Goal: Task Accomplishment & Management: Manage account settings

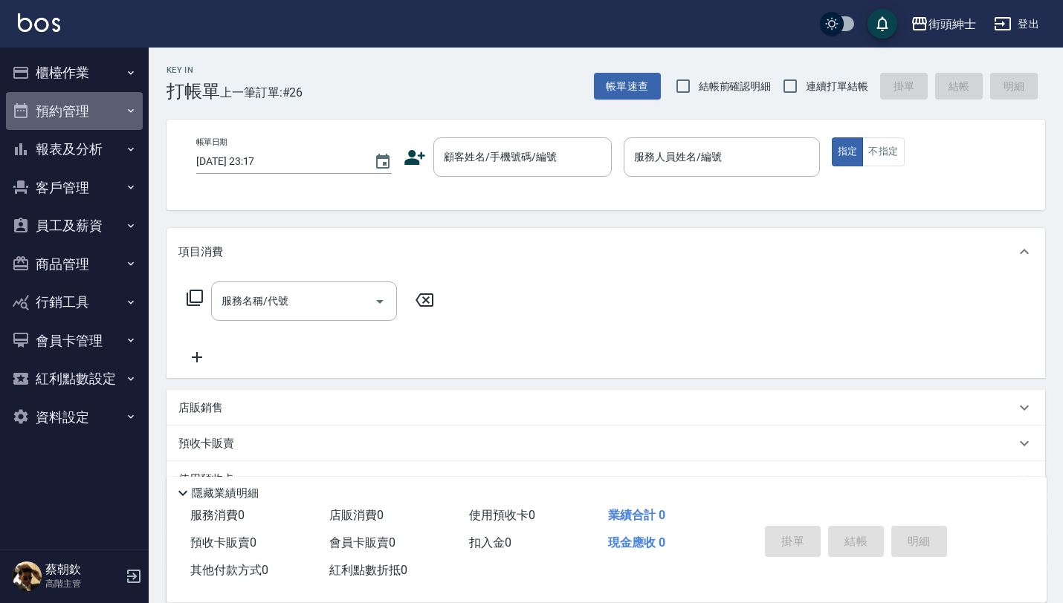
click at [94, 108] on button "預約管理" at bounding box center [74, 111] width 137 height 39
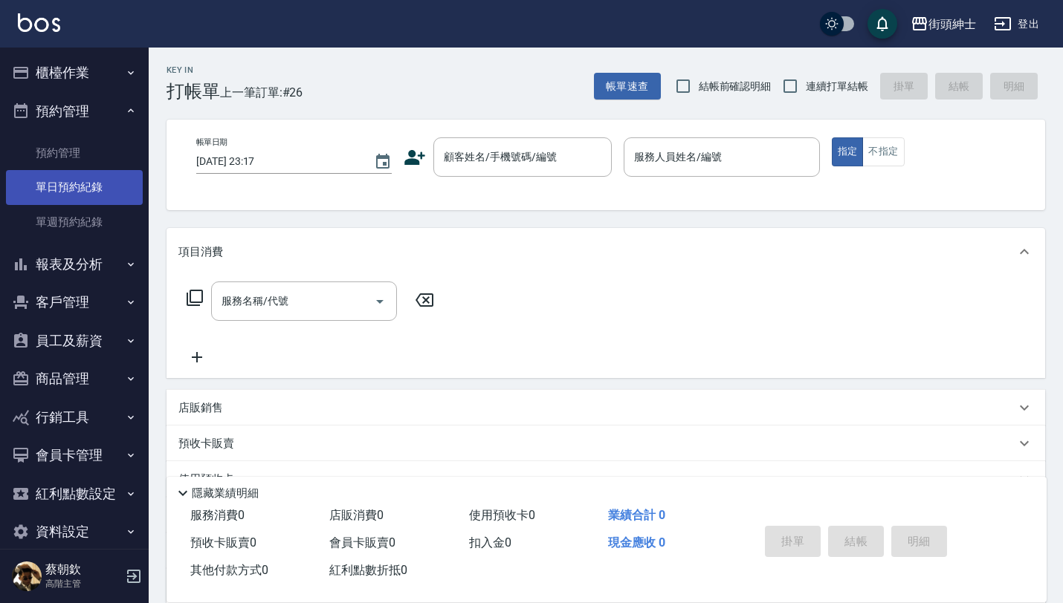
click at [91, 195] on link "單日預約紀錄" at bounding box center [74, 187] width 137 height 34
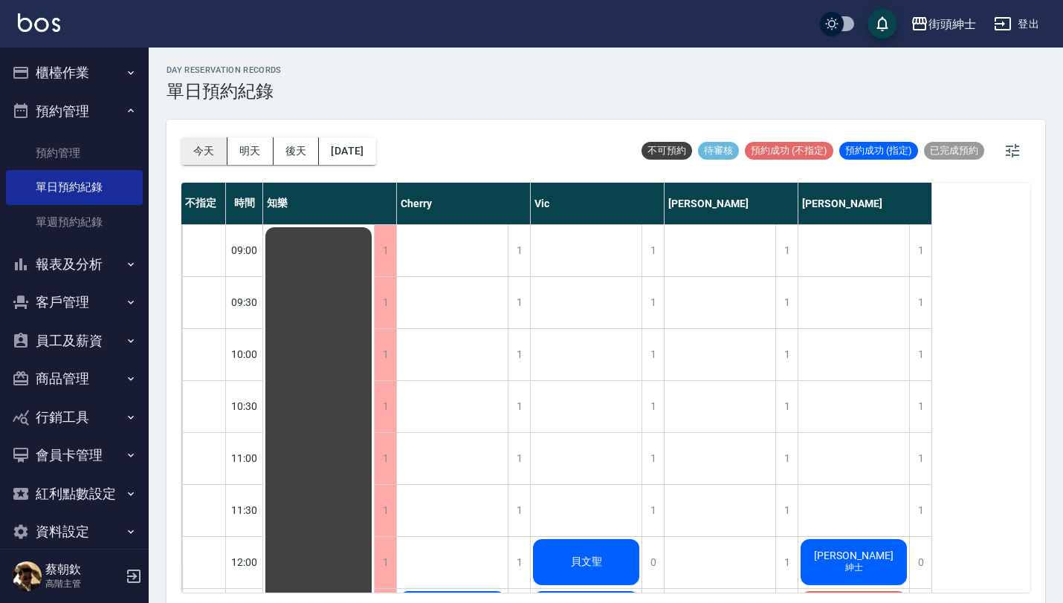
click at [204, 157] on button "今天" at bounding box center [204, 150] width 46 height 27
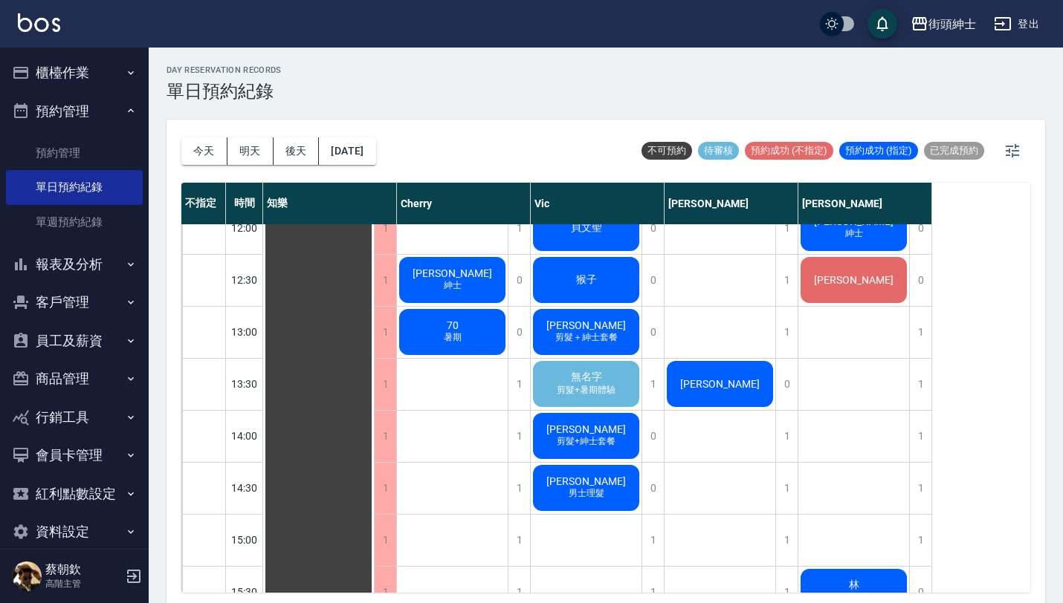
scroll to position [346, 0]
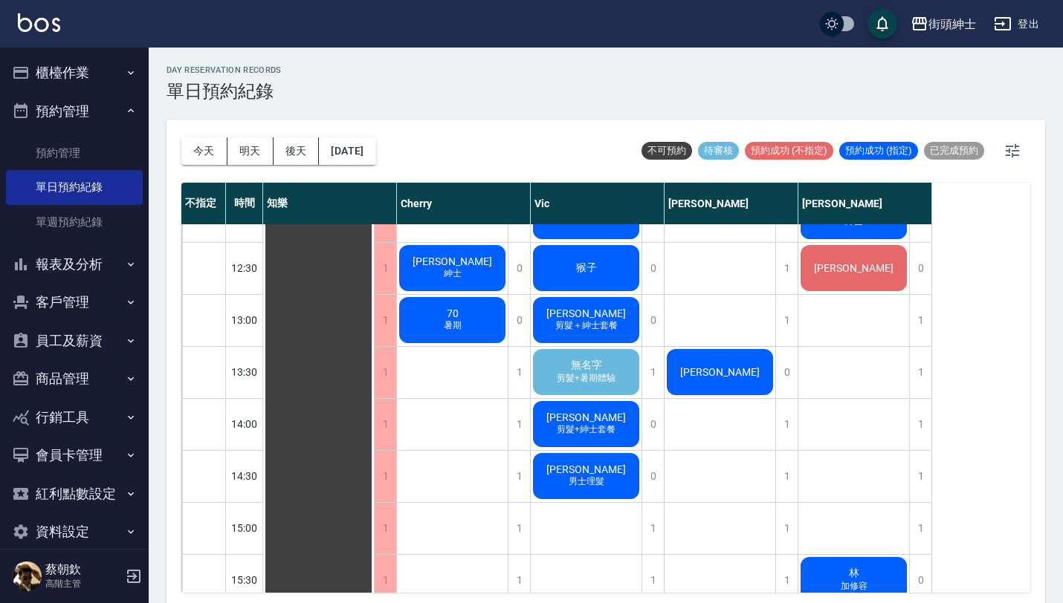
click at [455, 268] on span "剪髮+暑期體驗" at bounding box center [453, 268] width 6 height 0
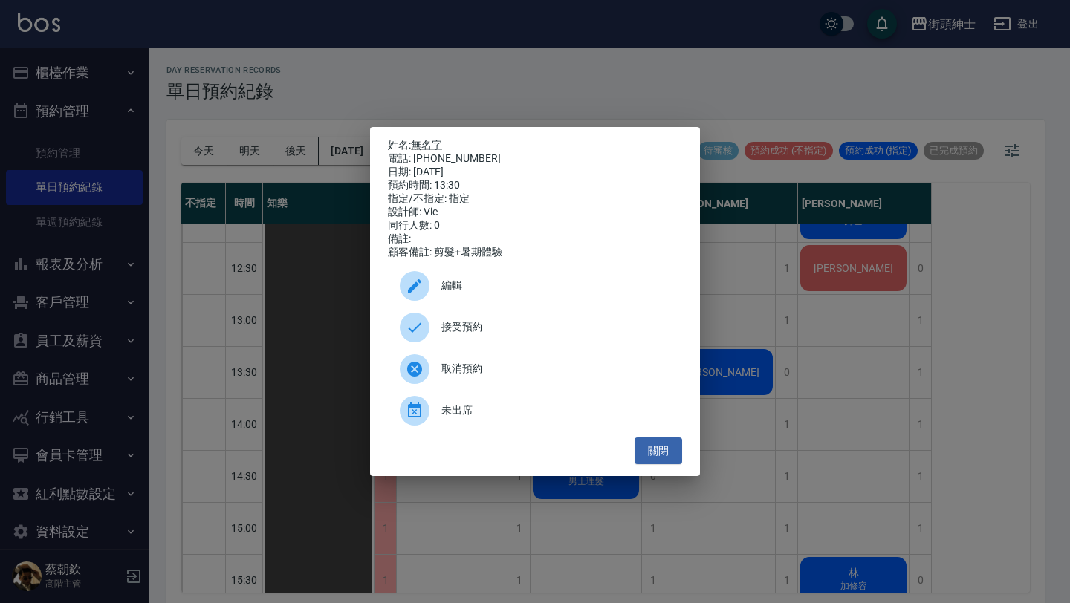
click at [528, 321] on div "接受預約" at bounding box center [535, 328] width 294 height 42
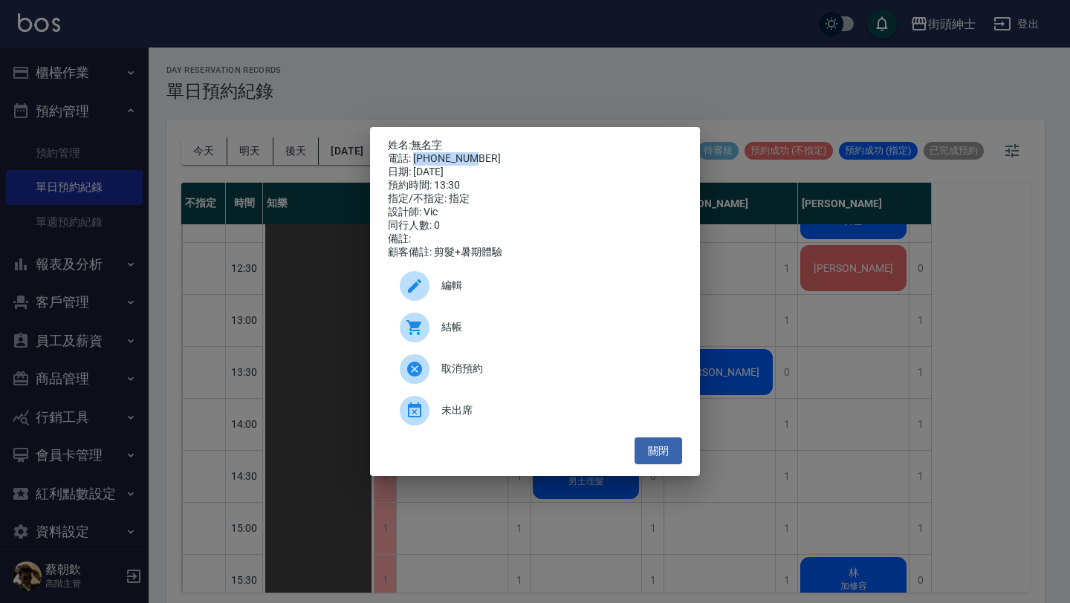
drag, startPoint x: 470, startPoint y: 157, endPoint x: 415, endPoint y: 160, distance: 55.8
click at [415, 160] on div "電話: [PHONE_NUMBER]" at bounding box center [535, 158] width 294 height 13
copy div "0912917312"
click at [662, 448] on button "關閉" at bounding box center [659, 451] width 48 height 27
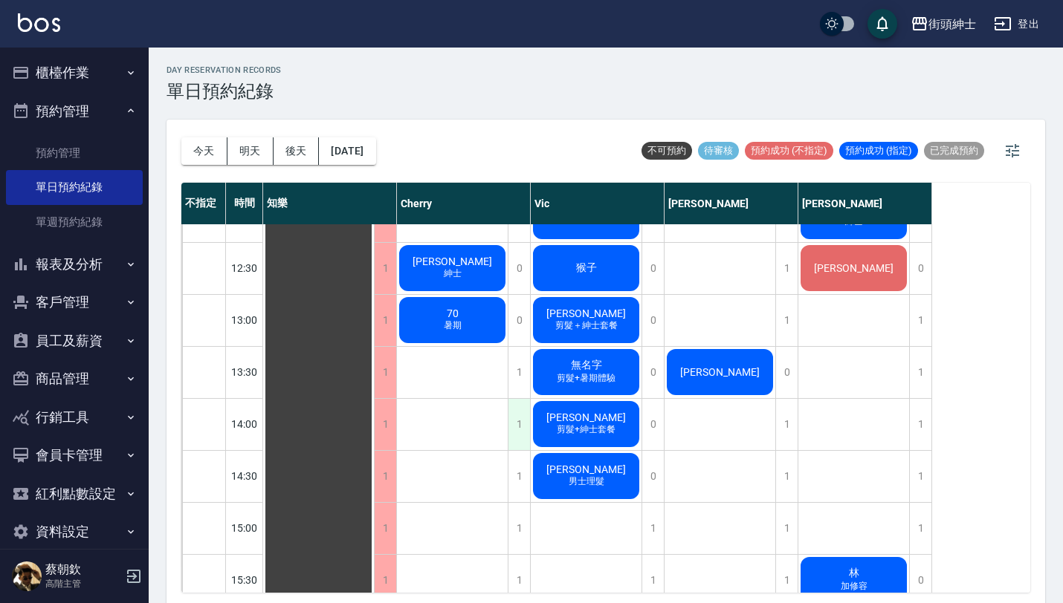
click at [521, 427] on div "1" at bounding box center [519, 424] width 22 height 51
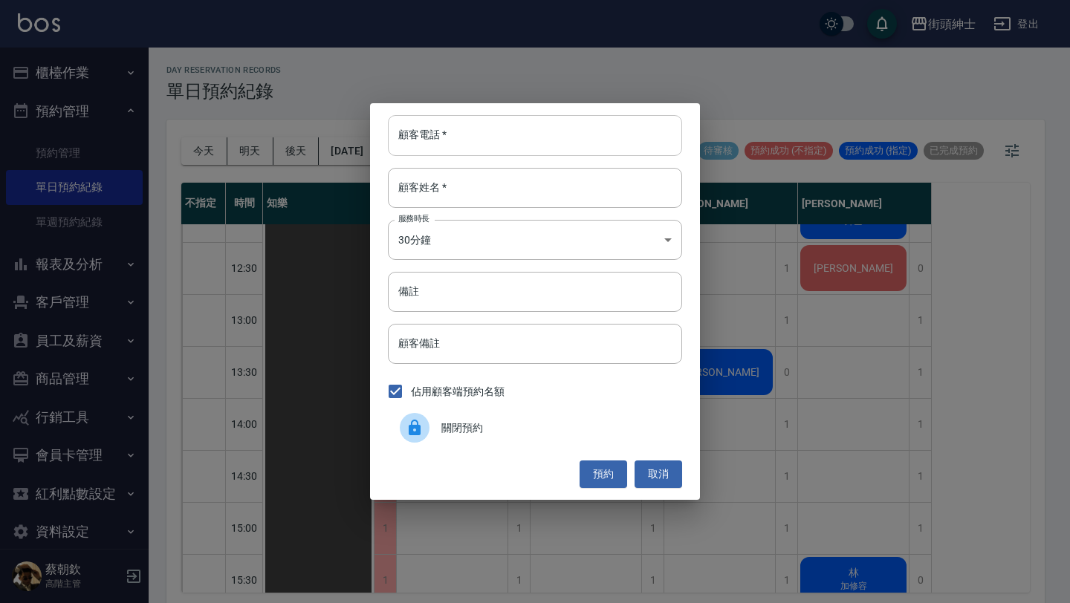
click at [514, 141] on input "顧客電話   *" at bounding box center [535, 135] width 294 height 40
paste input "0912917312"
type input "0912917312"
click at [479, 188] on input "顧客姓名   *" at bounding box center [535, 188] width 294 height 40
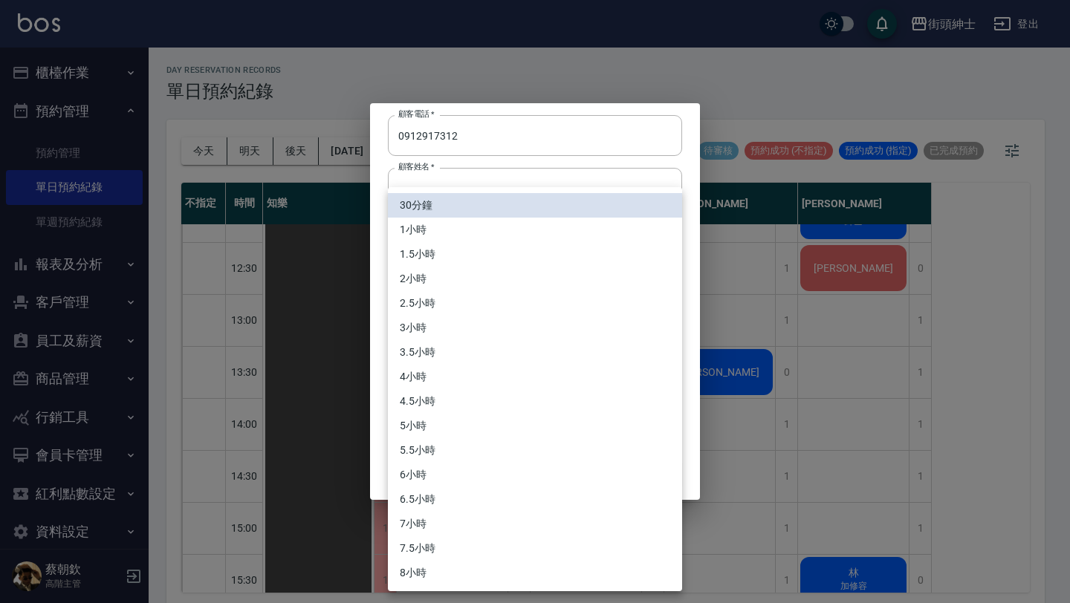
click at [461, 239] on body "街頭紳士 登出 櫃檯作業 打帳單 帳單列表 掛單列表 座位開單 營業儀表板 現金收支登錄 高階收支登錄 材料自購登錄 每日結帳 排班表 現場電腦打卡 掃碼打卡…" at bounding box center [535, 304] width 1070 height 608
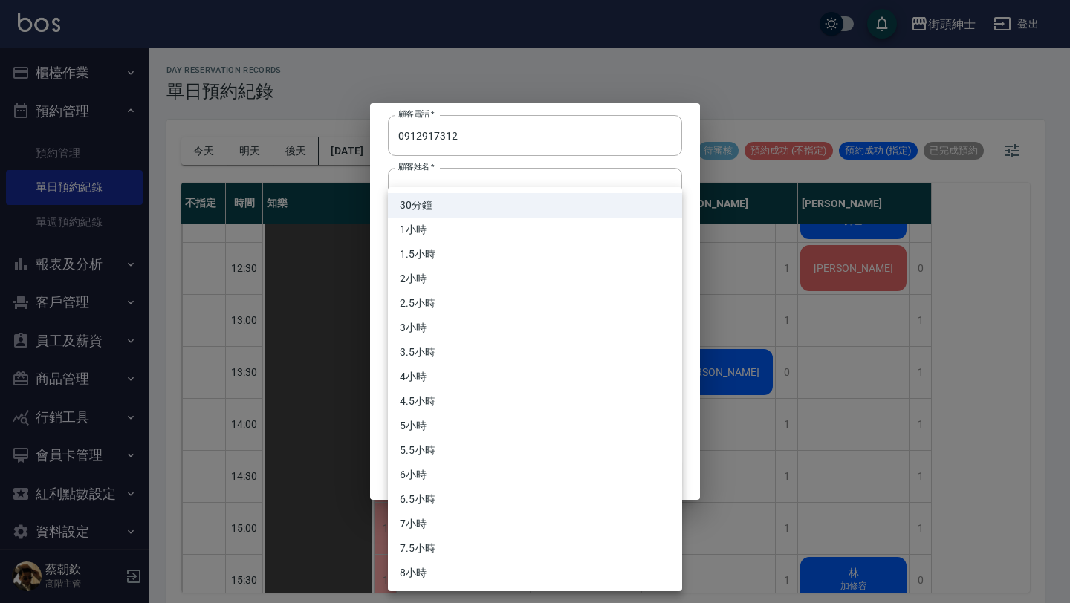
click at [539, 162] on div at bounding box center [535, 301] width 1070 height 603
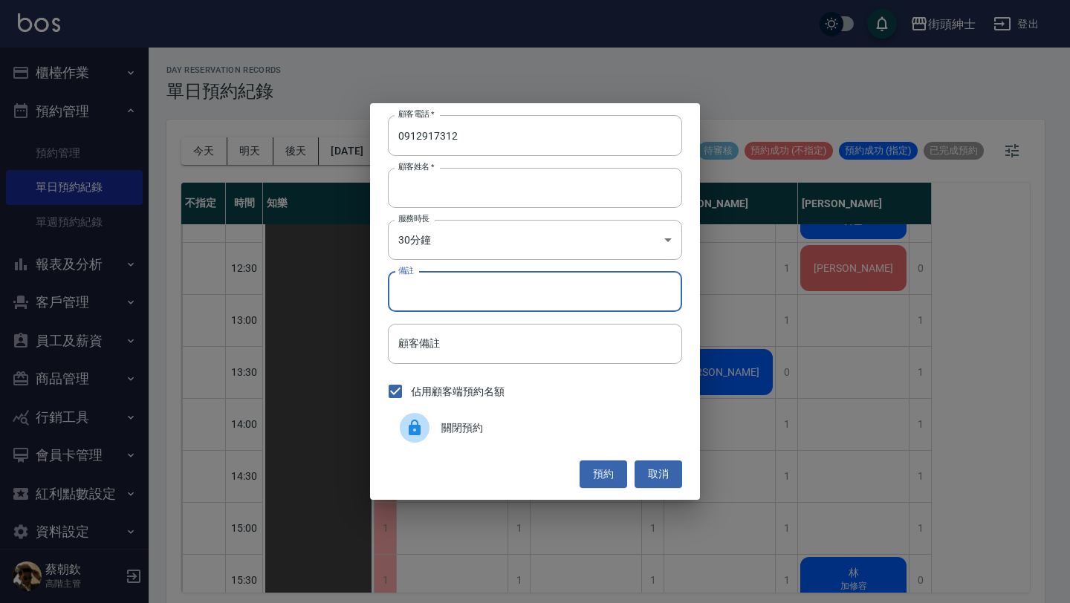
click at [473, 302] on input "備註" at bounding box center [535, 292] width 294 height 40
type input "w"
type input "g"
type input "暑期"
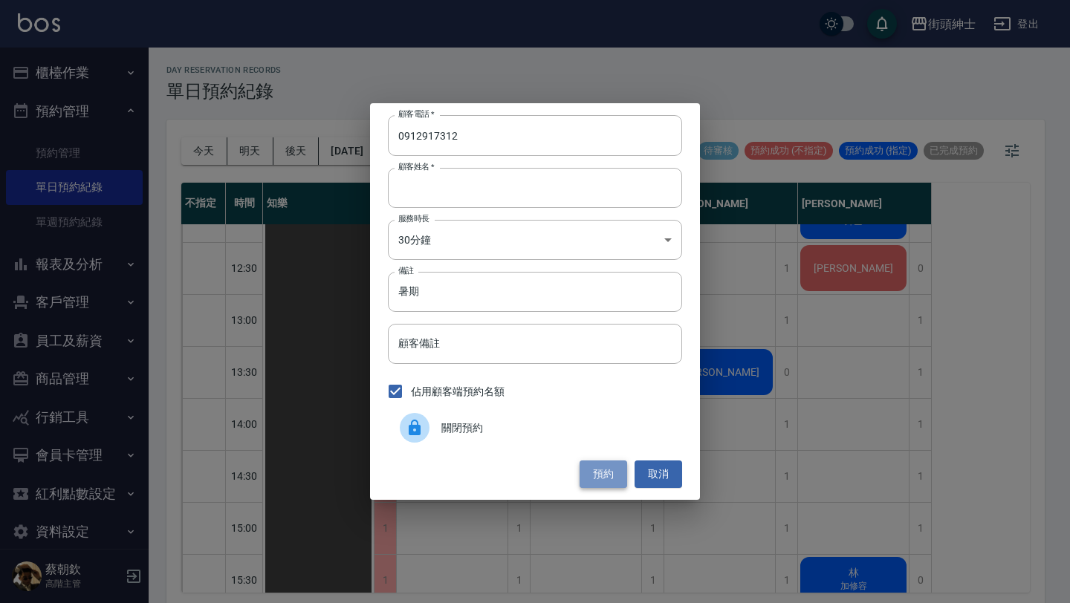
click at [598, 475] on button "預約" at bounding box center [604, 474] width 48 height 27
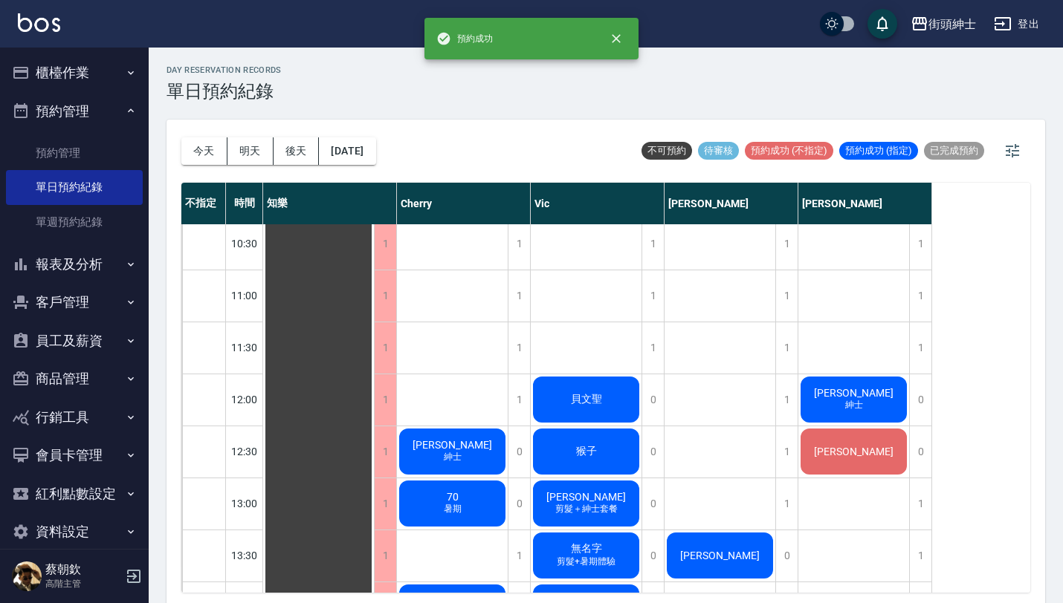
scroll to position [1152, 0]
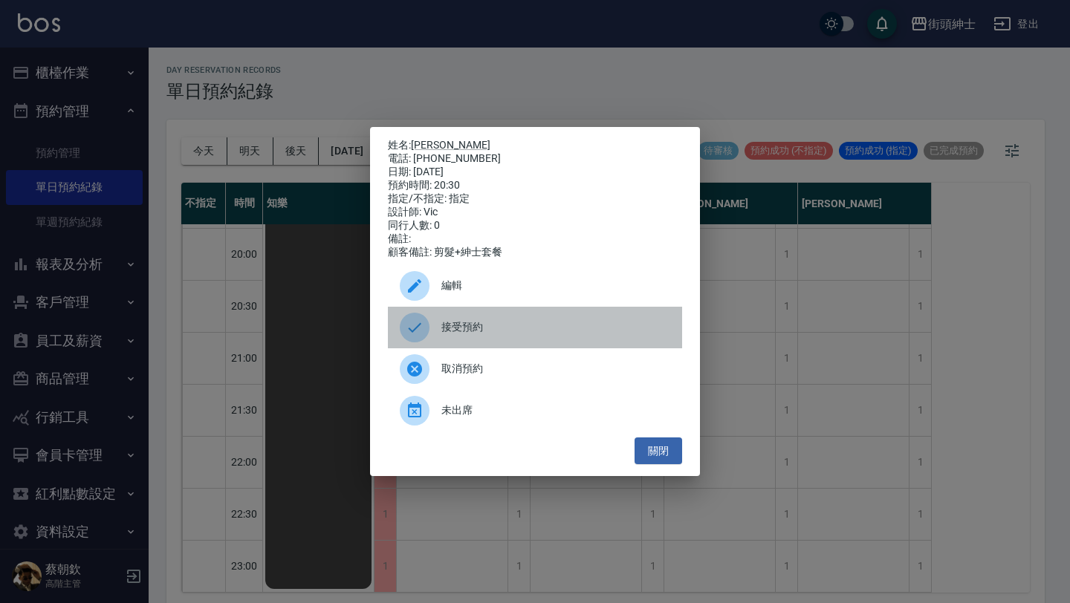
click at [587, 347] on div "接受預約" at bounding box center [535, 328] width 294 height 42
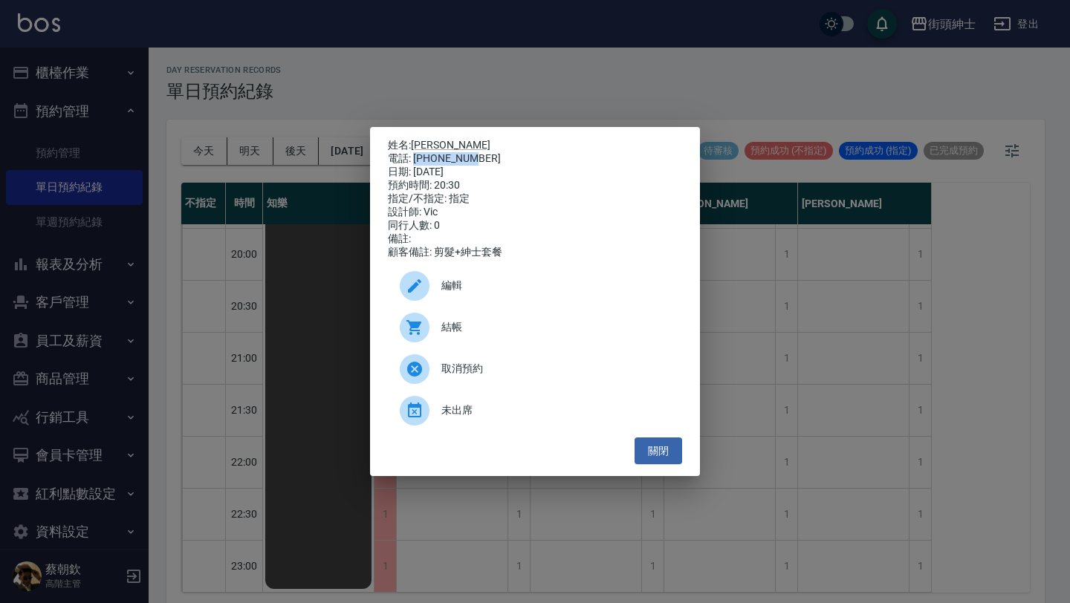
drag, startPoint x: 474, startPoint y: 153, endPoint x: 414, endPoint y: 157, distance: 60.3
click at [414, 157] on div "電話: [PHONE_NUMBER]" at bounding box center [535, 158] width 294 height 13
copy div "0936820126"
click at [652, 452] on button "關閉" at bounding box center [659, 451] width 48 height 27
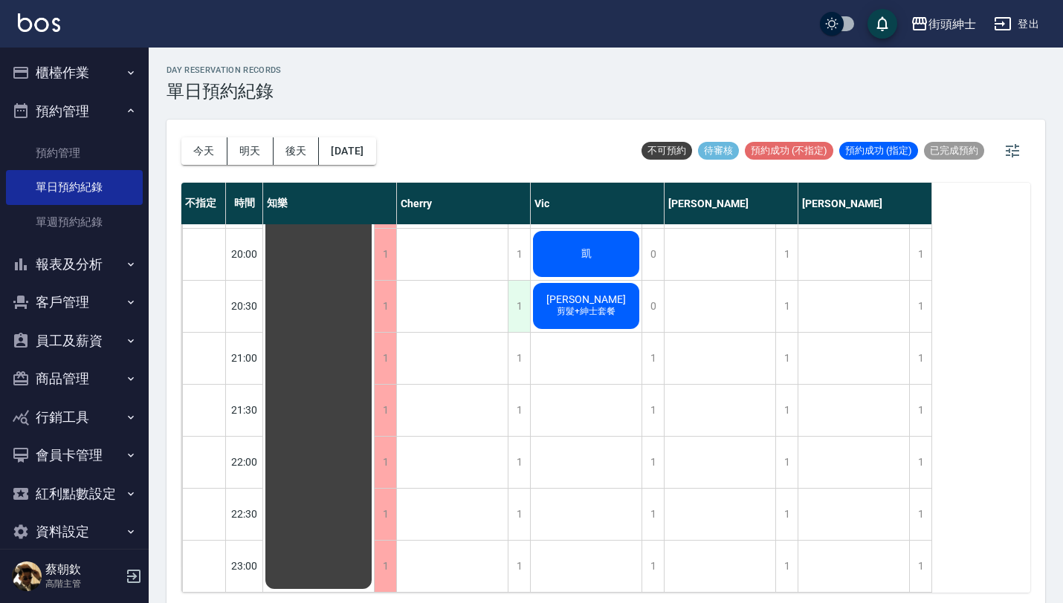
click at [523, 291] on div "1" at bounding box center [519, 306] width 22 height 51
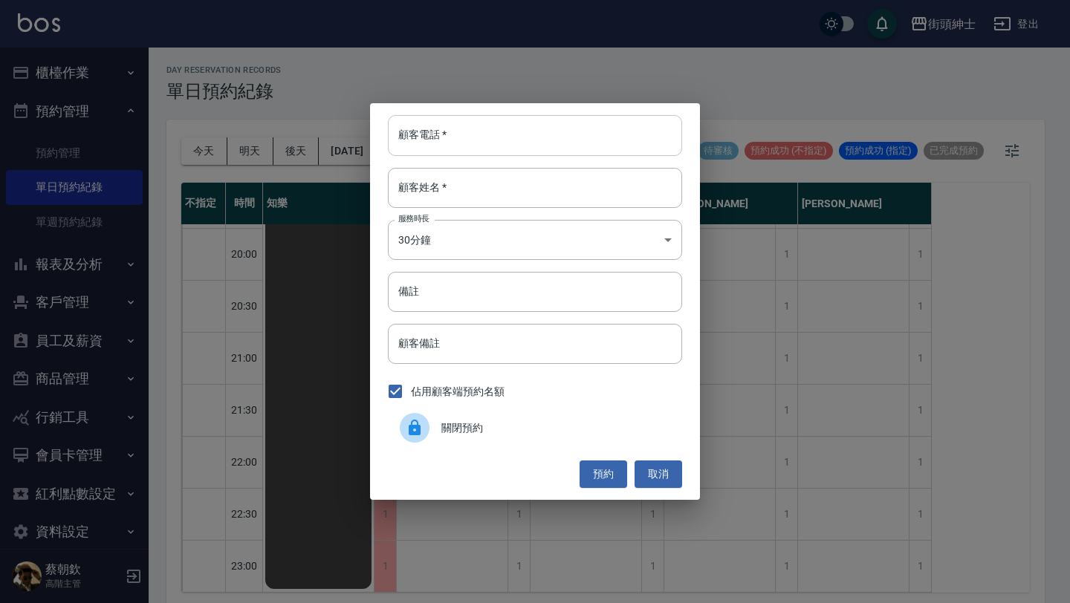
click at [542, 126] on input "顧客電話   *" at bounding box center [535, 135] width 294 height 40
paste input "0936820126"
type input "0936820126"
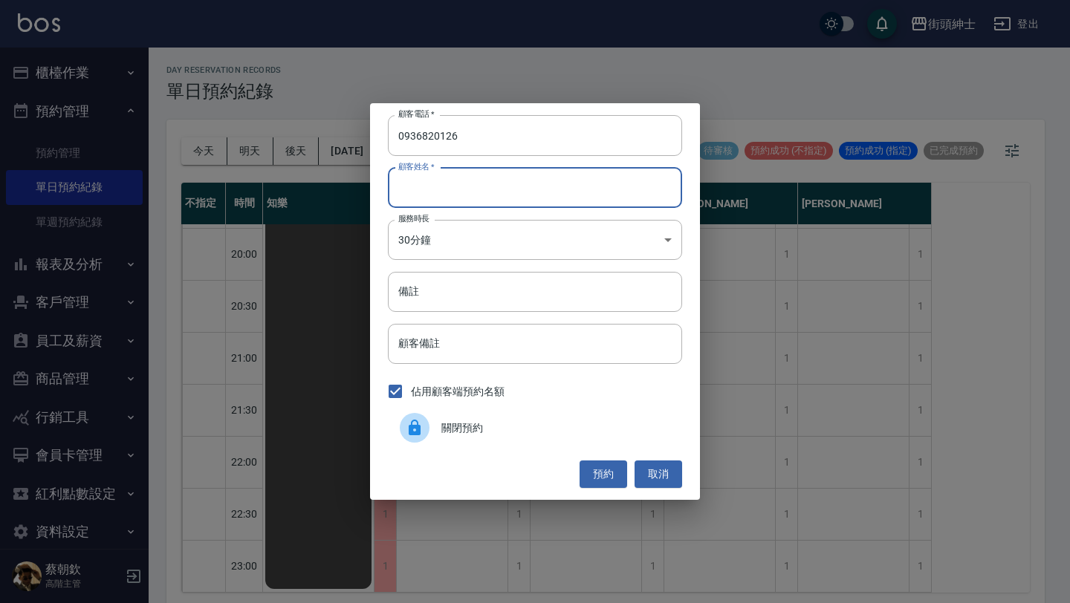
click at [525, 171] on input "顧客姓名   *" at bounding box center [535, 188] width 294 height 40
click at [467, 286] on input "備註" at bounding box center [535, 292] width 294 height 40
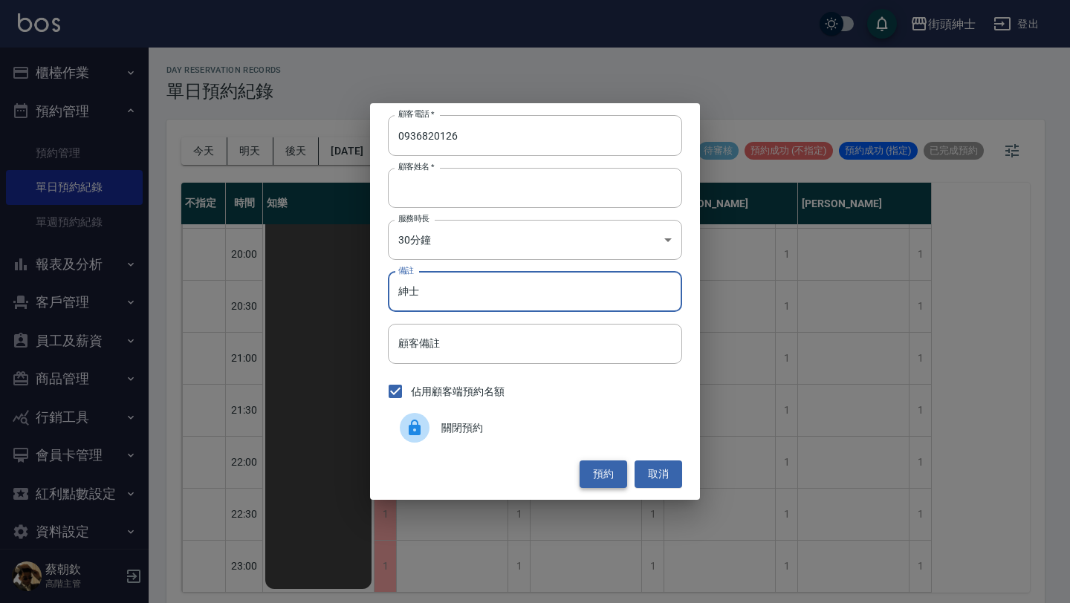
type input "紳士"
click at [606, 470] on button "預約" at bounding box center [604, 474] width 48 height 27
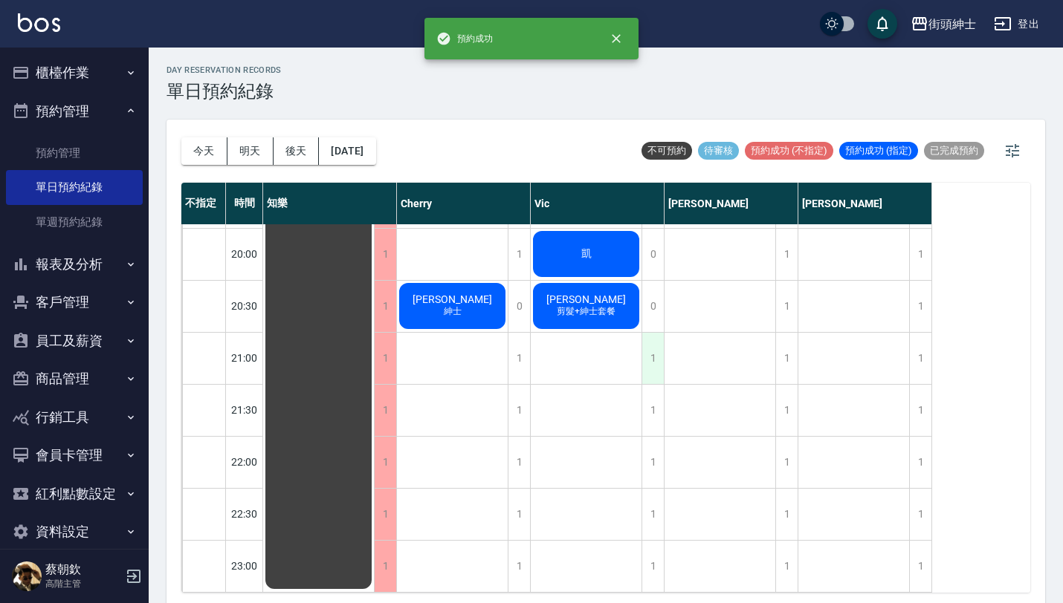
click at [657, 347] on div "1" at bounding box center [652, 358] width 22 height 51
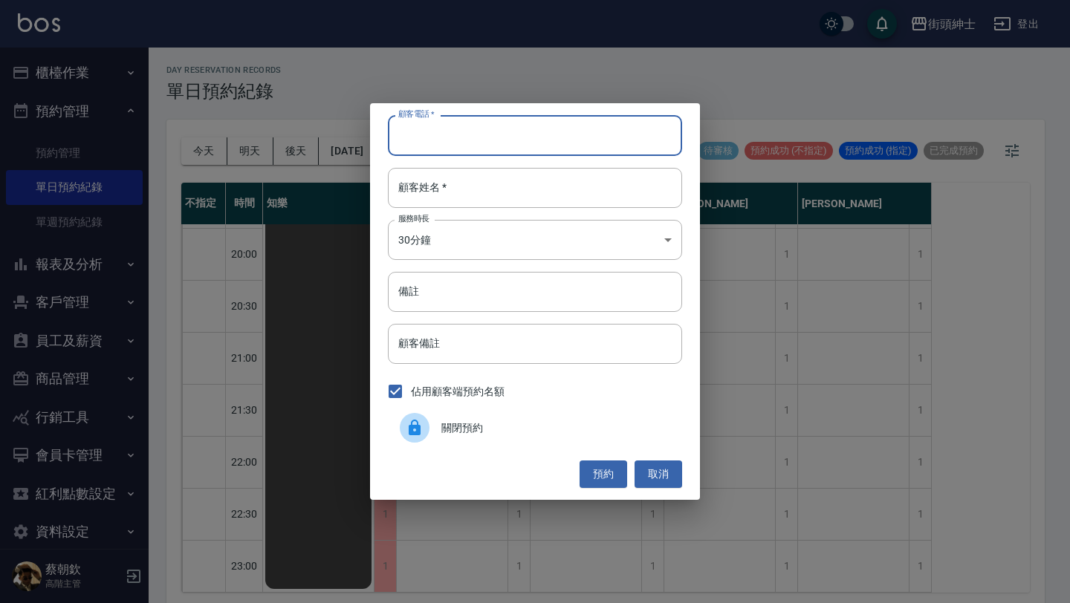
click at [535, 128] on input "顧客電話   *" at bounding box center [535, 135] width 294 height 40
click at [655, 471] on button "取消" at bounding box center [659, 474] width 48 height 27
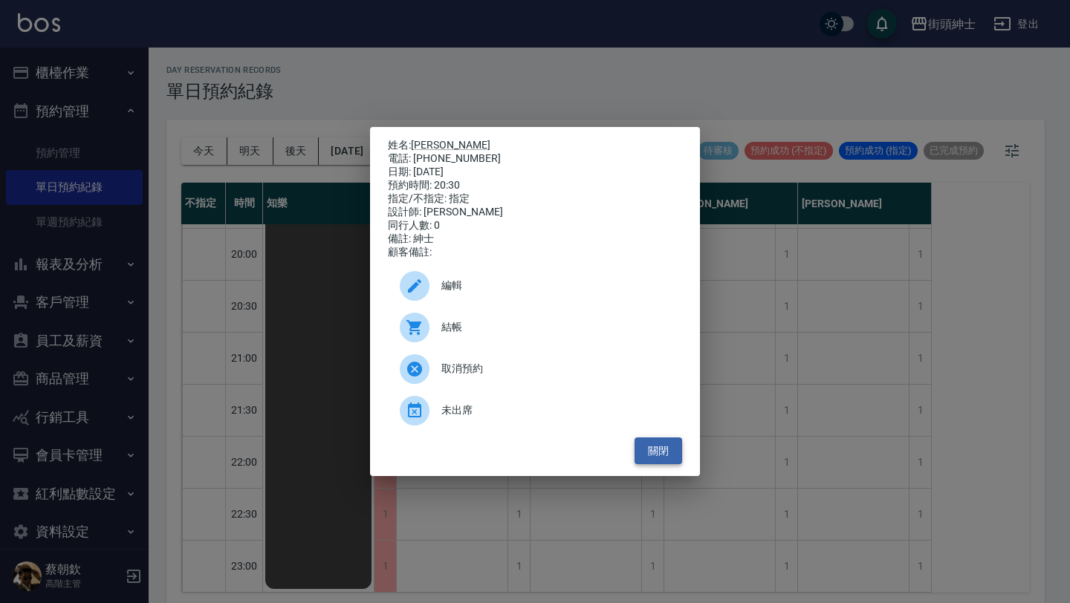
click at [659, 454] on button "關閉" at bounding box center [659, 451] width 48 height 27
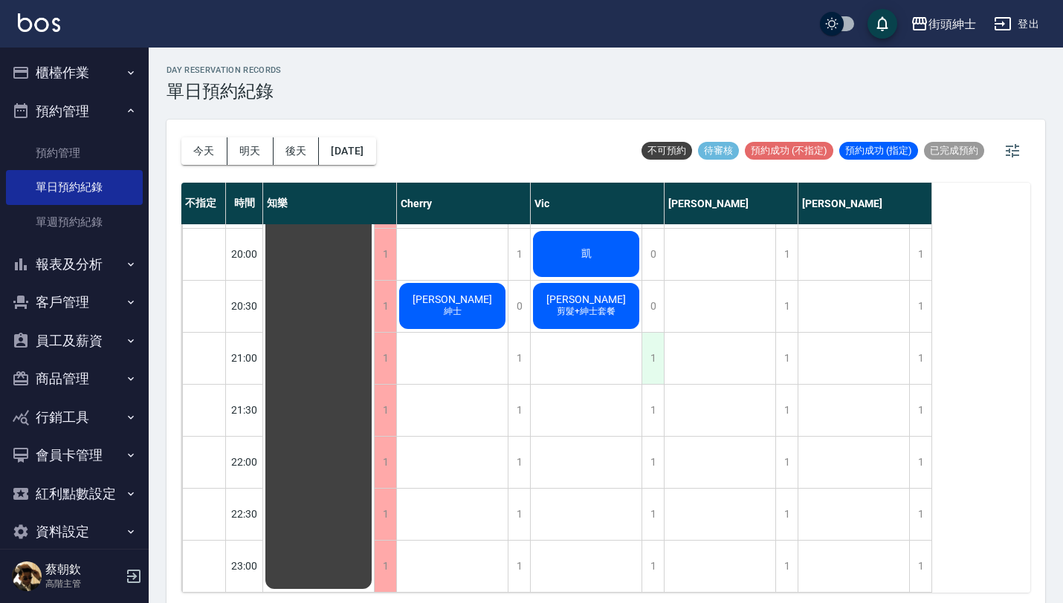
click at [651, 355] on div "1" at bounding box center [652, 358] width 22 height 51
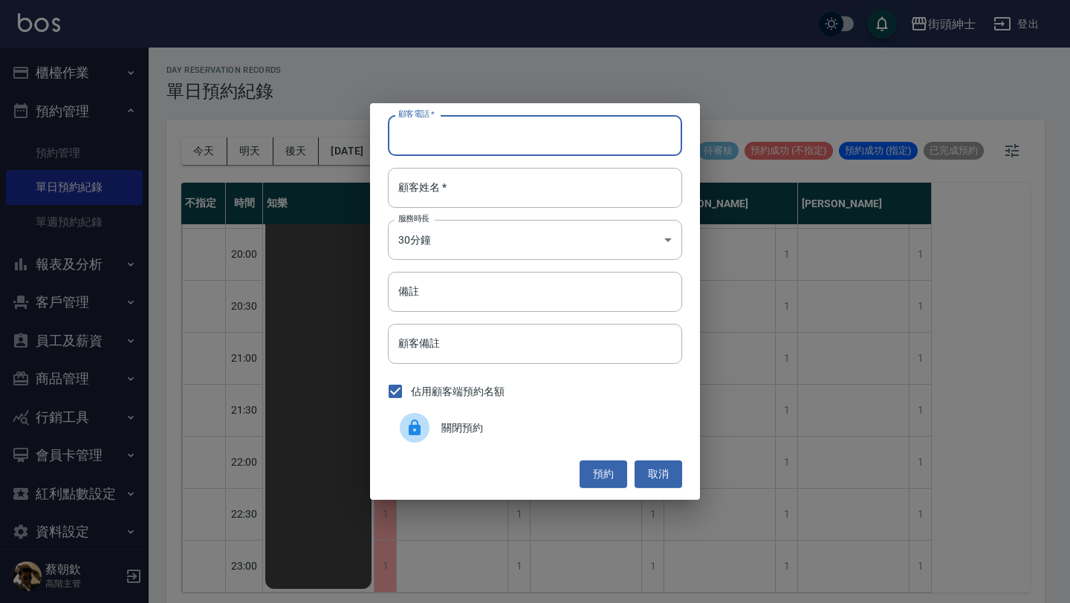
click at [541, 130] on input "顧客電話   *" at bounding box center [535, 135] width 294 height 40
type input "ㄦ"
type input "9"
type input "0976888122"
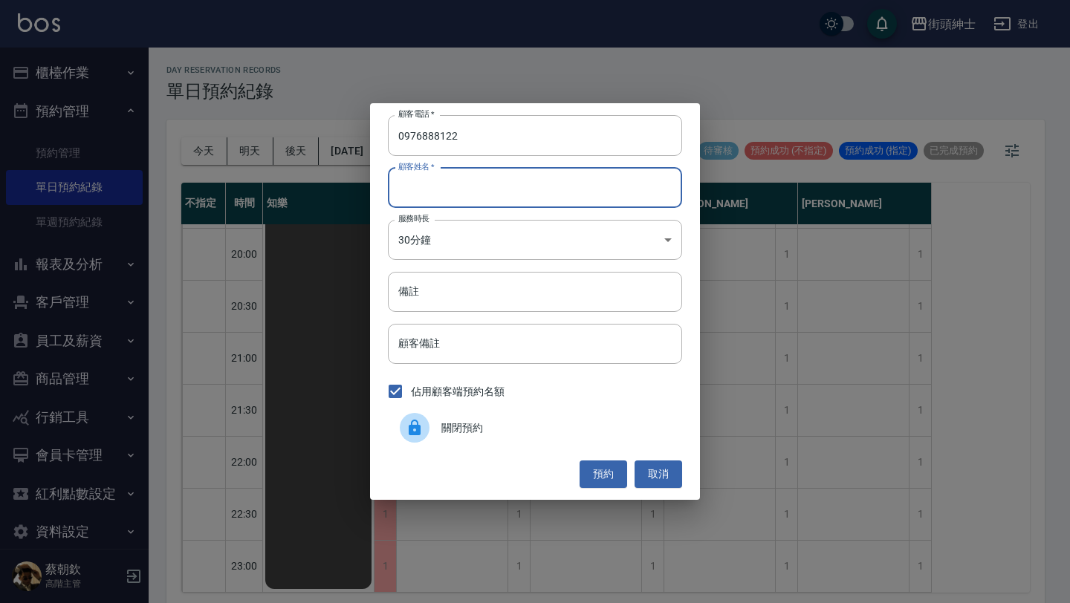
click at [555, 175] on input "顧客姓名   *" at bounding box center [535, 188] width 294 height 40
click at [608, 479] on button "預約" at bounding box center [604, 474] width 48 height 27
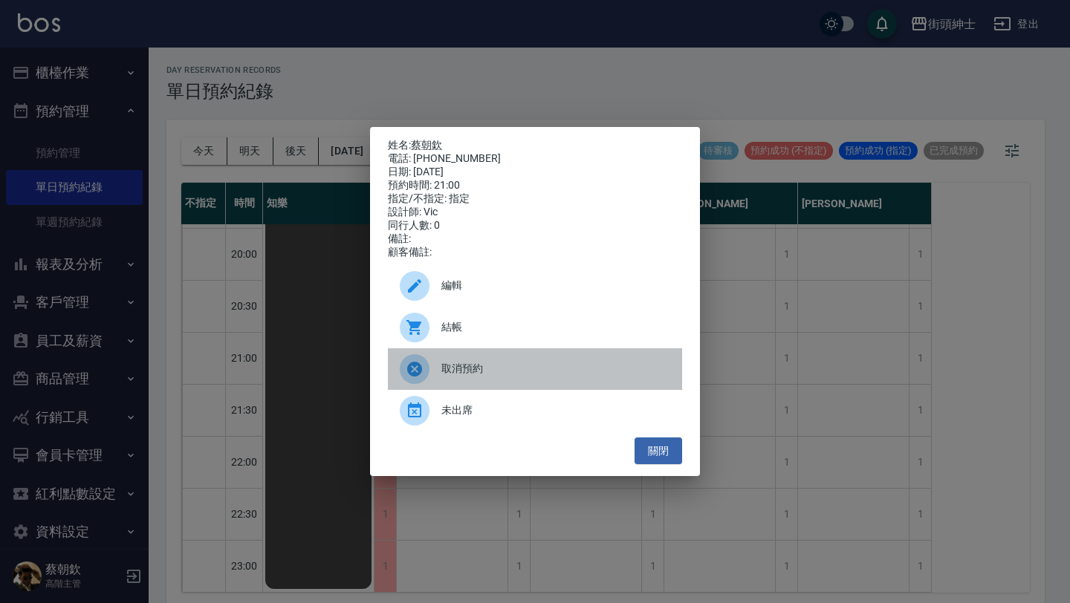
click at [571, 386] on div "取消預約" at bounding box center [535, 369] width 294 height 42
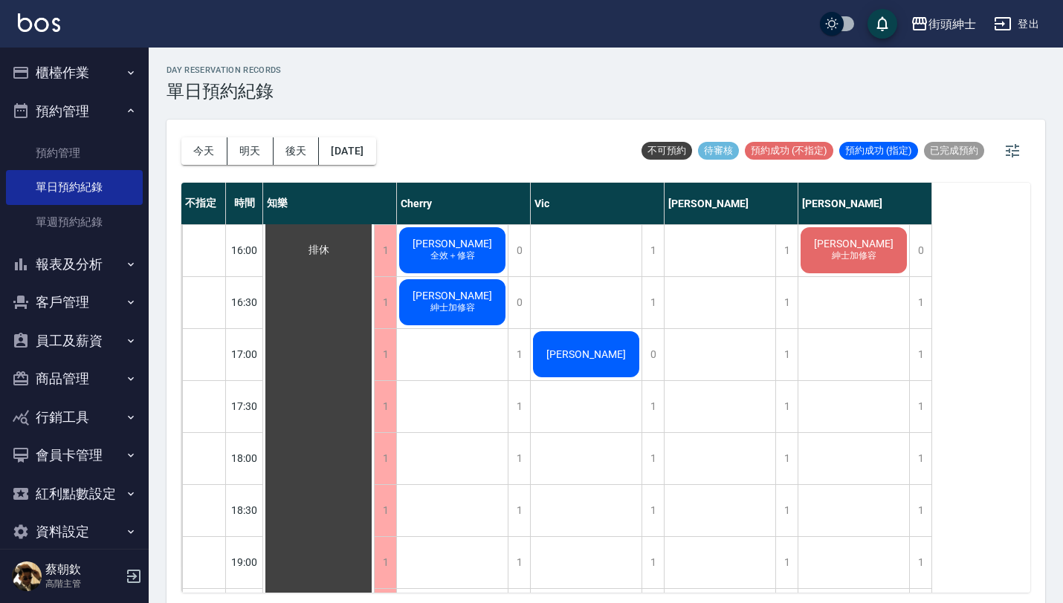
scroll to position [727, 0]
click at [106, 116] on button "預約管理" at bounding box center [74, 111] width 137 height 39
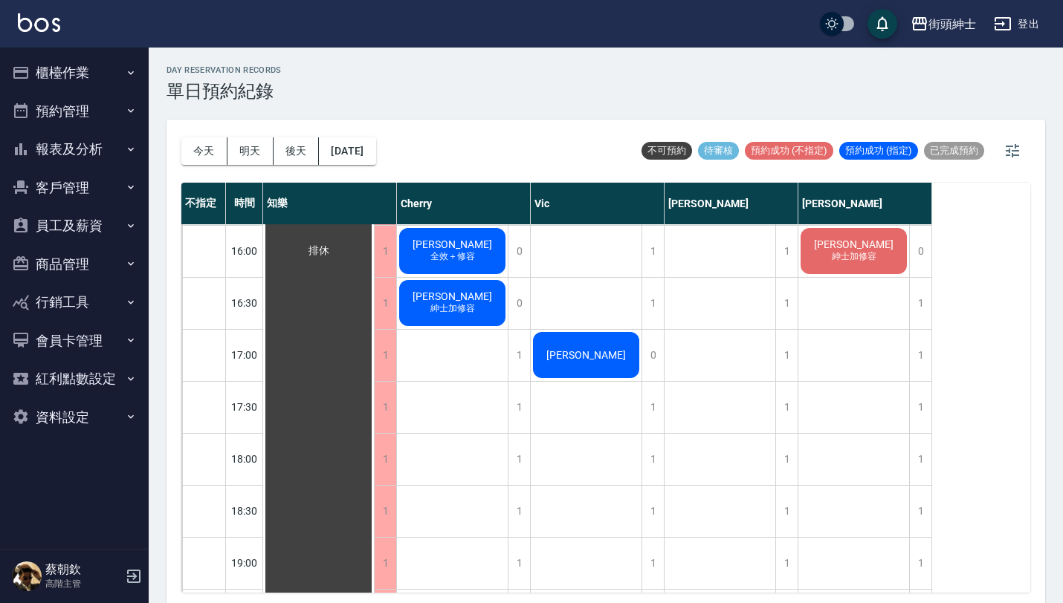
click at [99, 412] on button "資料設定" at bounding box center [74, 417] width 137 height 39
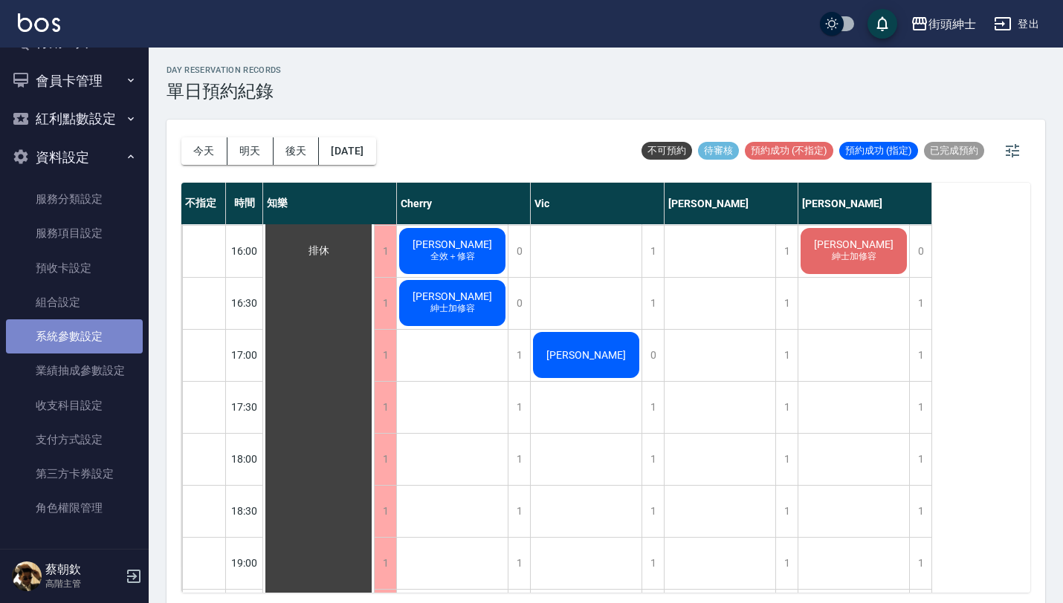
click at [106, 337] on link "系統參數設定" at bounding box center [74, 337] width 137 height 34
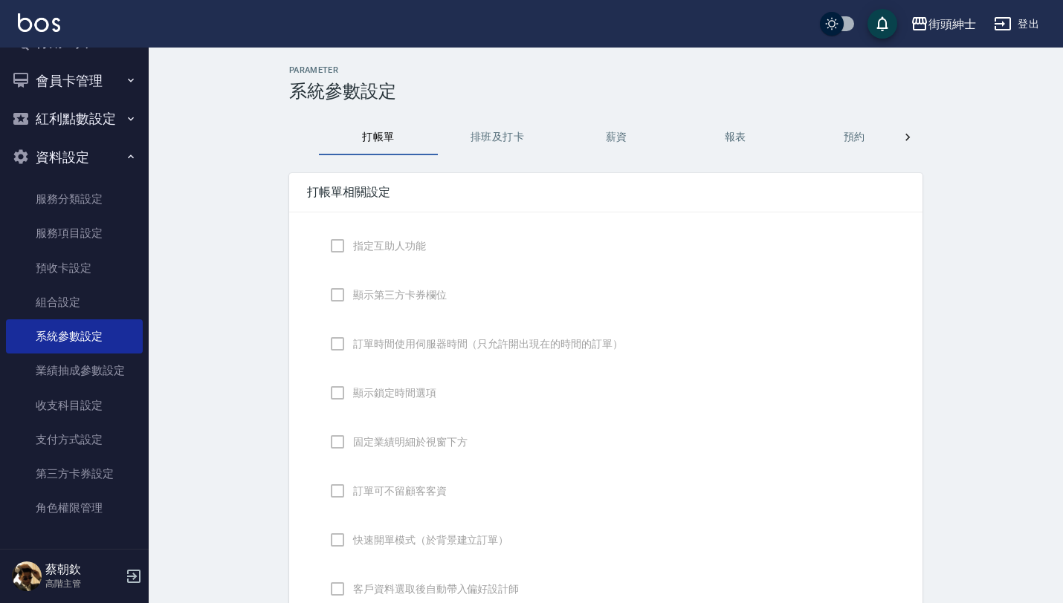
checkbox input "true"
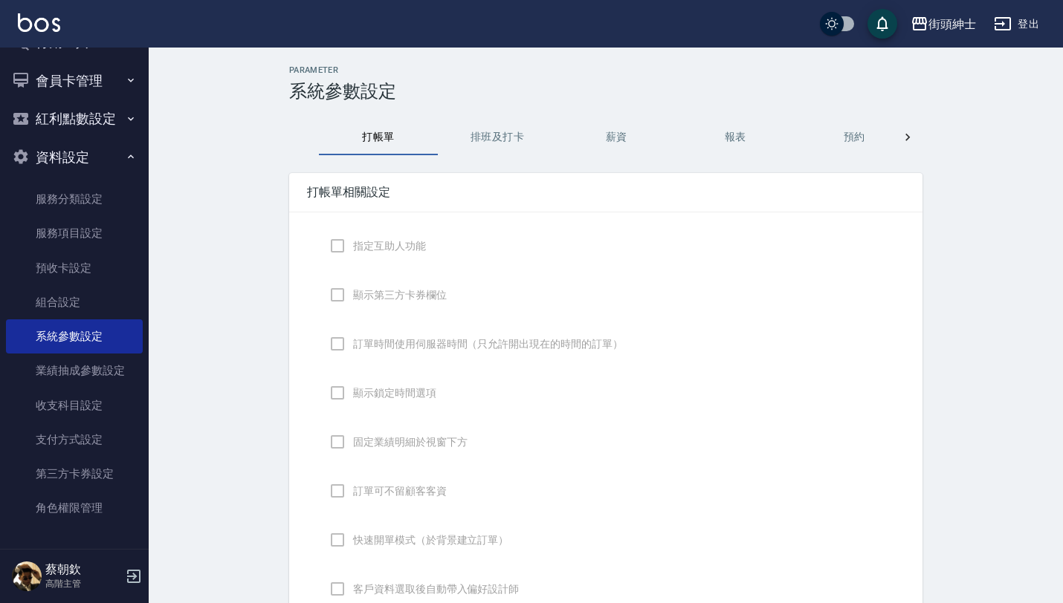
checkbox input "false"
type input "DESIGNATE"
checkbox input "true"
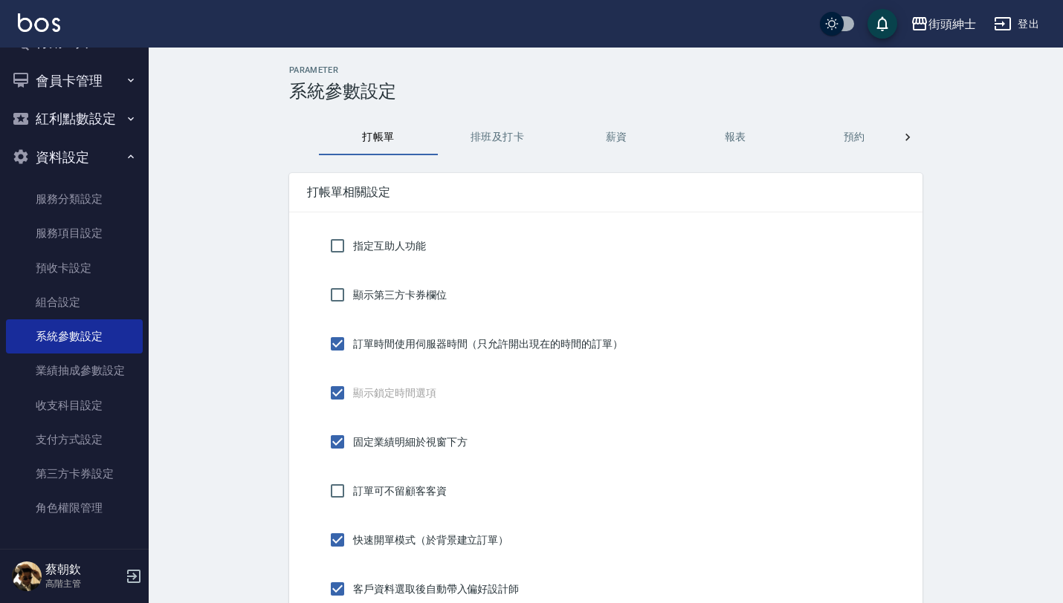
click at [843, 145] on button "預約" at bounding box center [853, 138] width 119 height 36
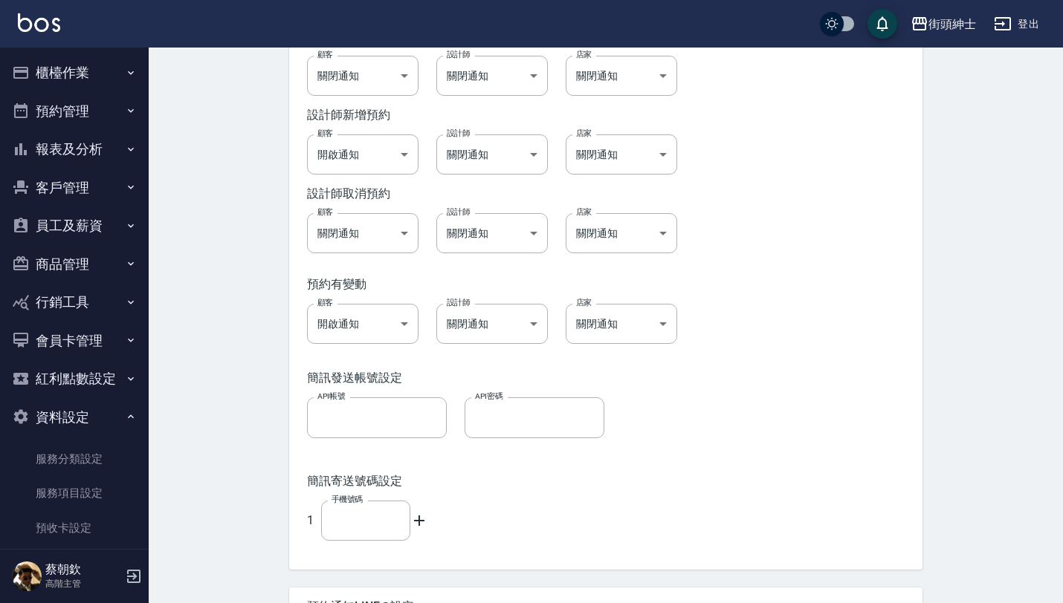
click at [75, 103] on button "預約管理" at bounding box center [74, 111] width 137 height 39
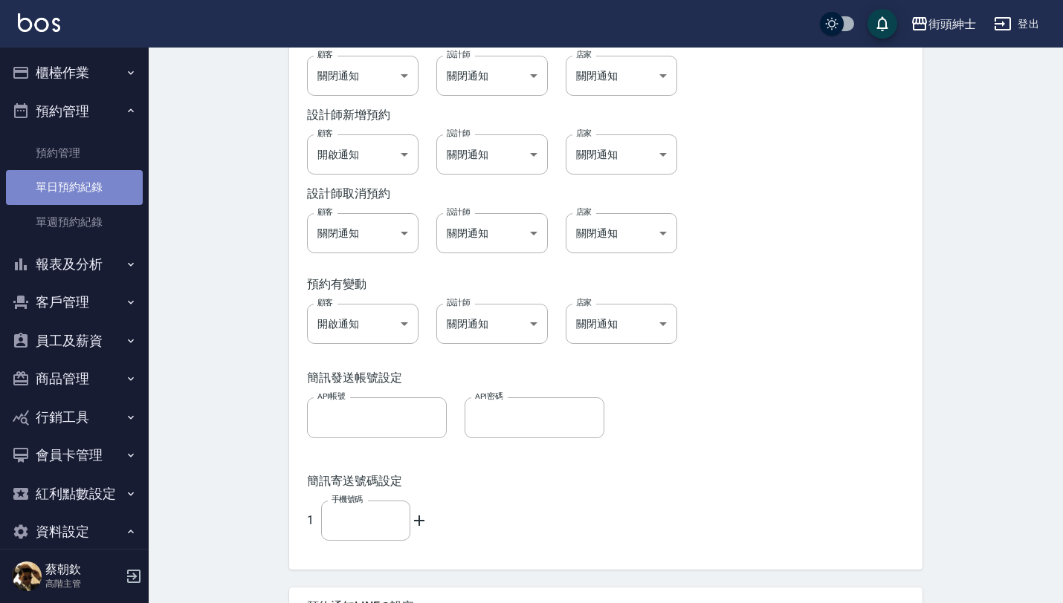
click at [94, 201] on link "單日預約紀錄" at bounding box center [74, 187] width 137 height 34
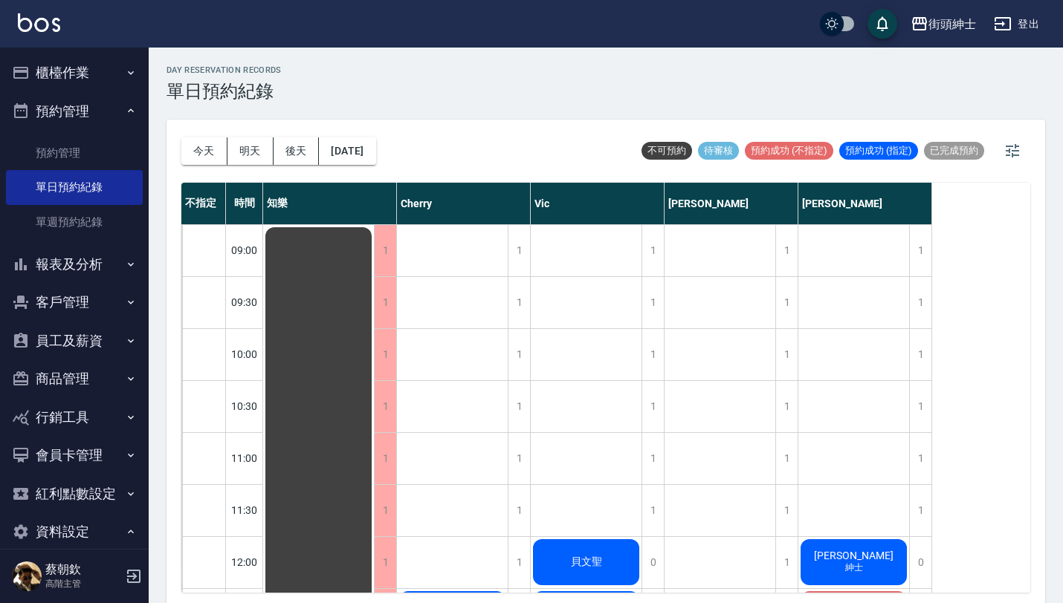
click at [386, 161] on div "day Reservation records 單日預約紀錄 [DATE] [DATE] [DATE] [DATE] 不可預約 待審核 預約成功 (不指定) …" at bounding box center [606, 328] width 914 height 560
click at [375, 161] on button "[DATE]" at bounding box center [347, 150] width 56 height 27
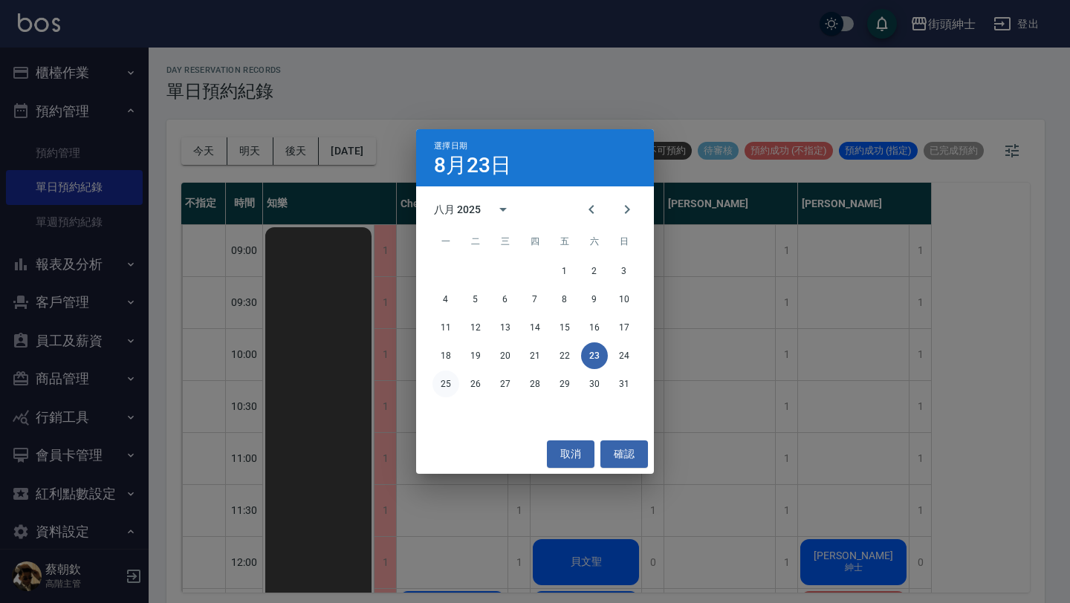
click at [441, 386] on button "25" at bounding box center [445, 384] width 27 height 27
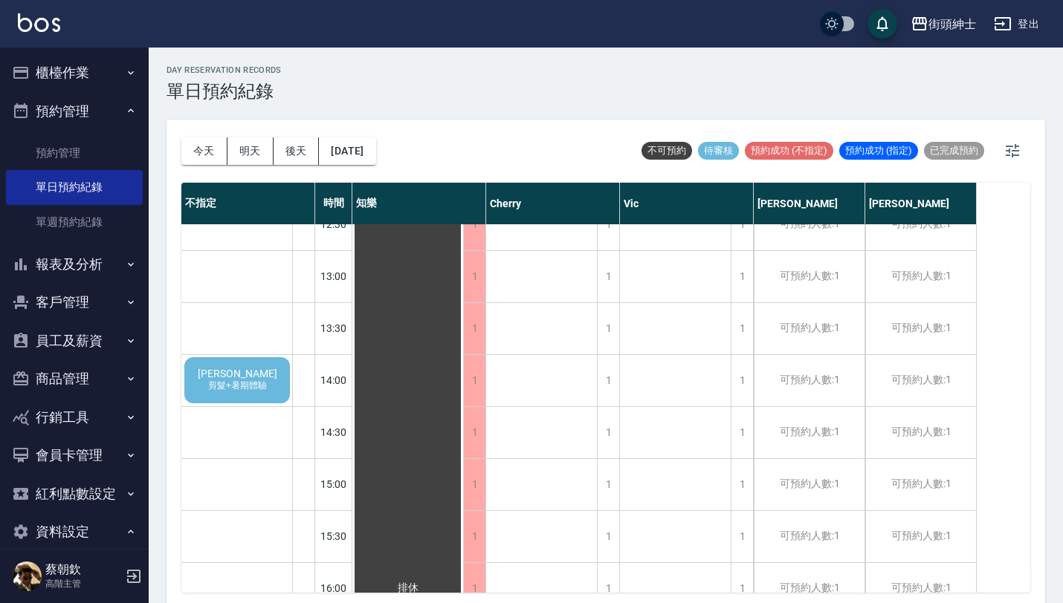
scroll to position [389, 0]
click at [258, 391] on span "剪髮+暑期體驗" at bounding box center [237, 387] width 65 height 13
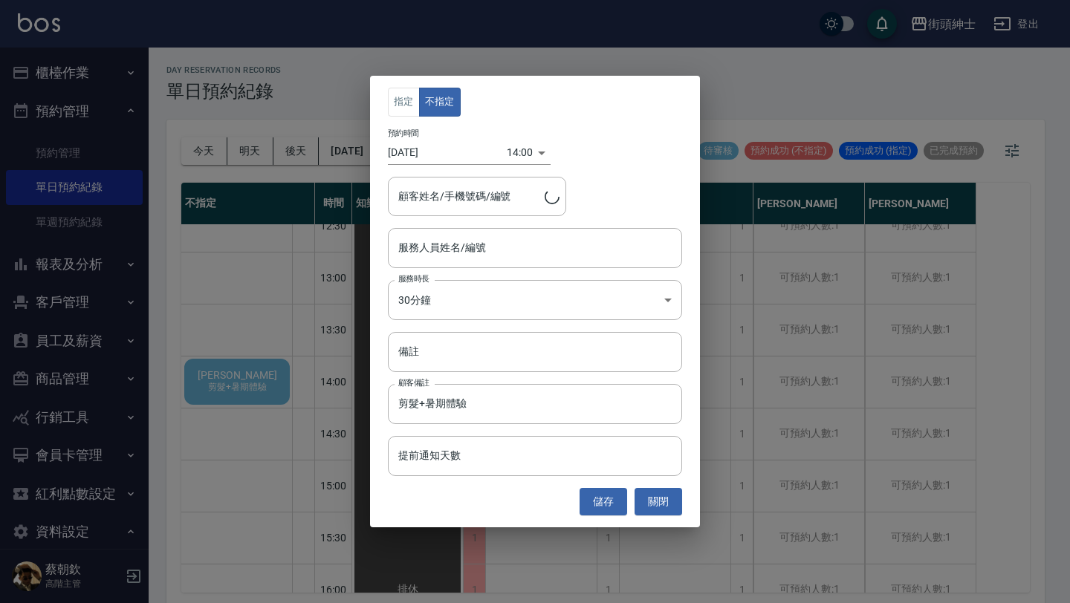
type input "[PERSON_NAME]/0906960788"
click at [529, 256] on input "服務人員姓名/編號" at bounding box center [535, 248] width 281 height 26
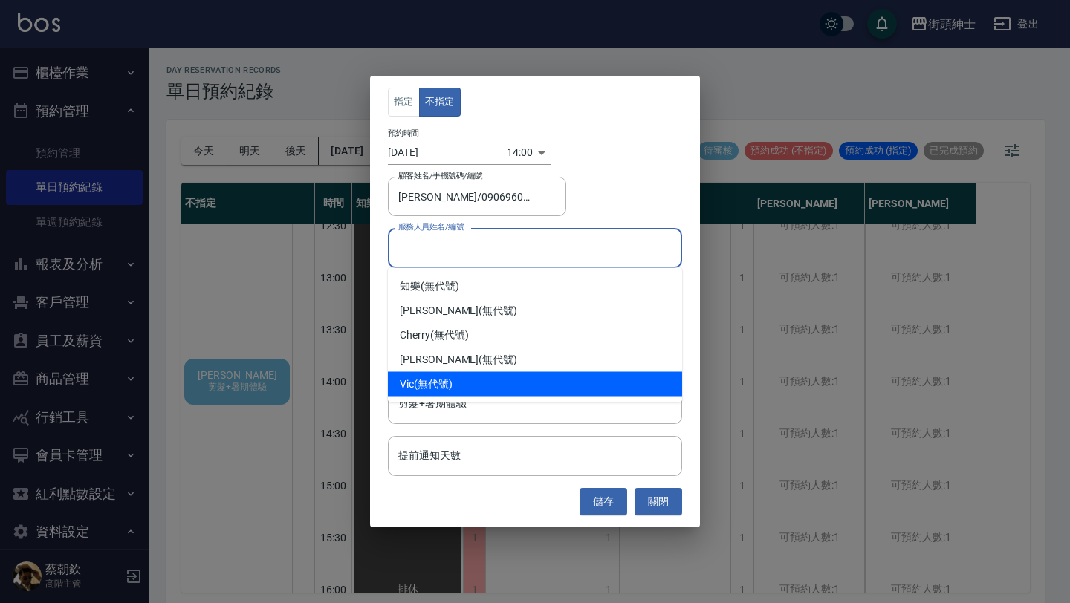
click at [470, 379] on div "Vic (無代號)" at bounding box center [535, 384] width 294 height 25
type input "Vic(無代號)"
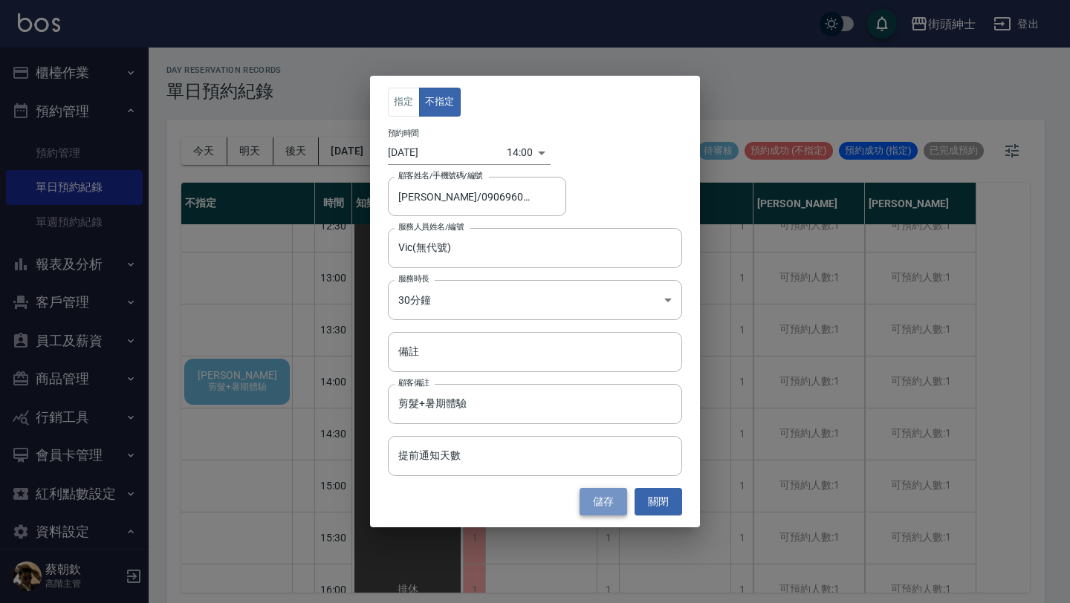
click at [618, 497] on button "儲存" at bounding box center [604, 501] width 48 height 27
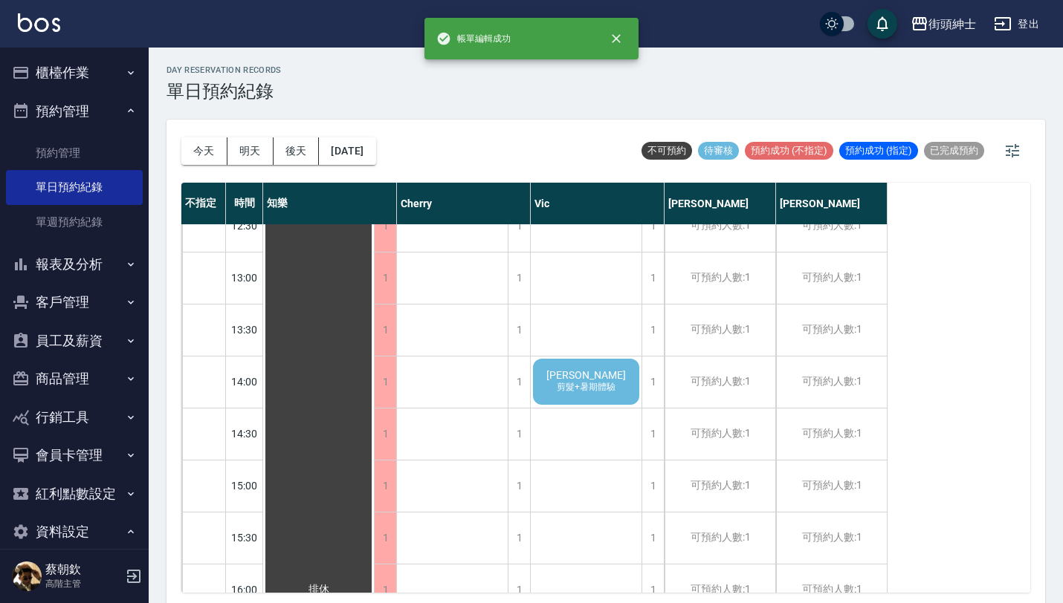
click at [374, 372] on div "[PERSON_NAME] 剪髮+暑期體驗" at bounding box center [318, 590] width 111 height 1507
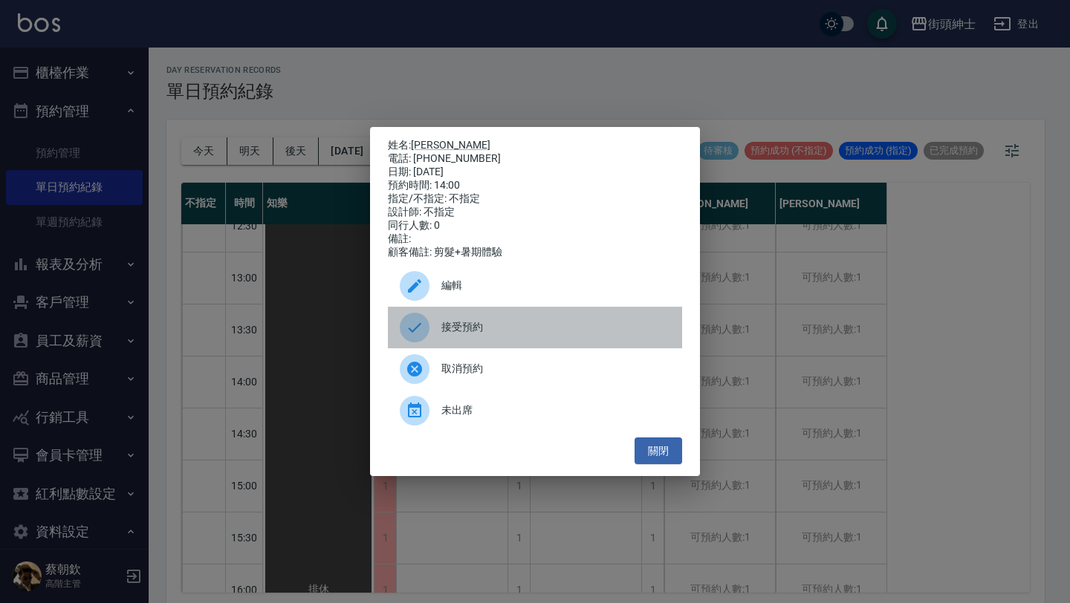
click at [570, 335] on span "接受預約" at bounding box center [555, 328] width 229 height 16
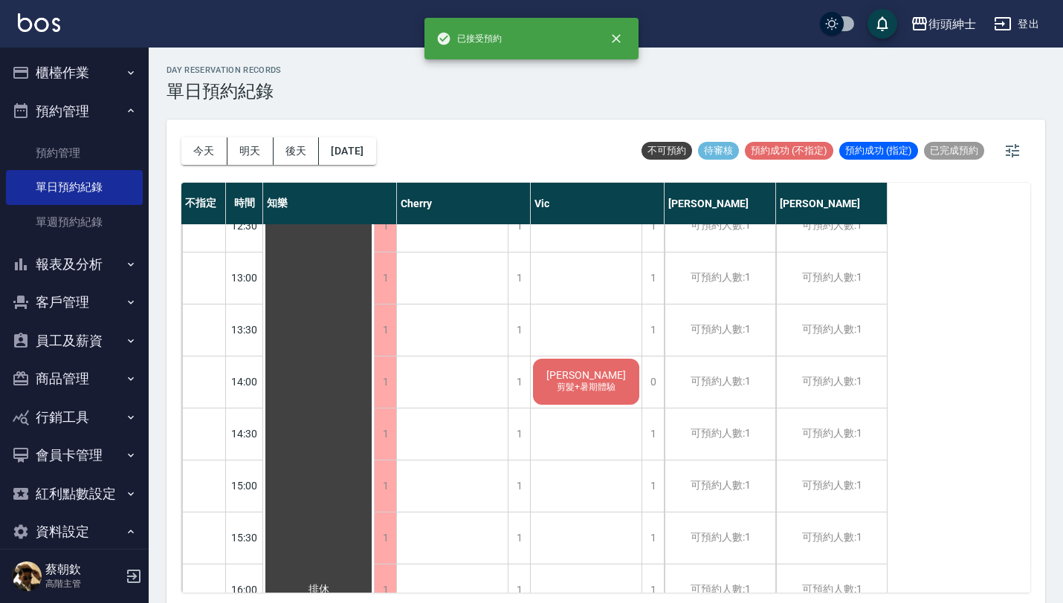
click at [374, 396] on div "[PERSON_NAME] 剪髮+暑期體驗" at bounding box center [318, 590] width 111 height 1507
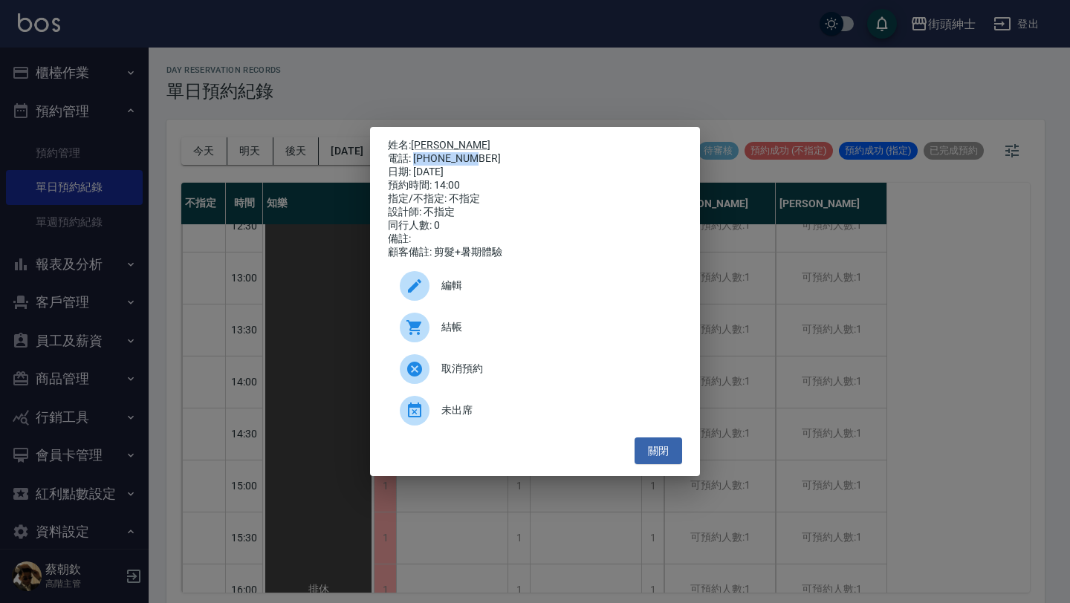
drag, startPoint x: 471, startPoint y: 153, endPoint x: 415, endPoint y: 152, distance: 56.5
click at [415, 152] on div "電話: [PHONE_NUMBER]" at bounding box center [535, 158] width 294 height 13
copy div "0906960788"
click at [649, 465] on button "關閉" at bounding box center [659, 451] width 48 height 27
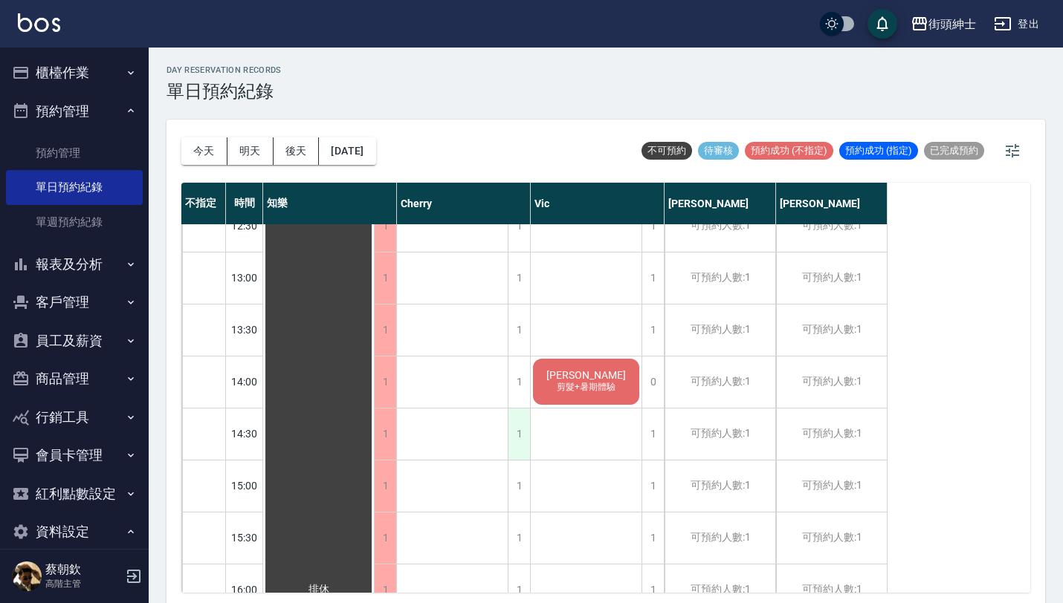
click at [517, 444] on div "1" at bounding box center [519, 434] width 22 height 51
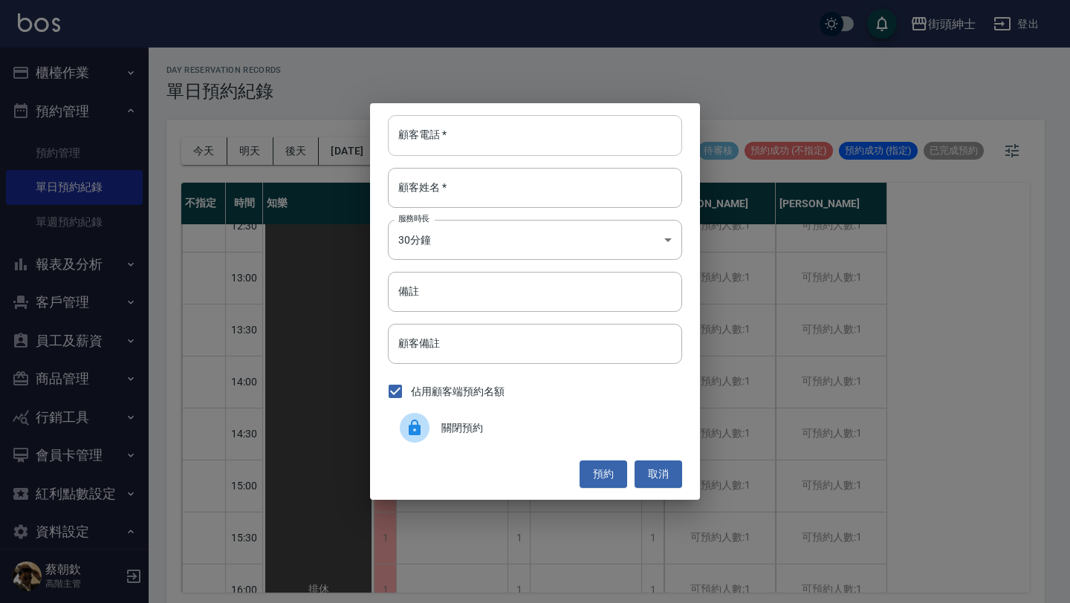
click at [554, 141] on input "顧客電話   *" at bounding box center [535, 135] width 294 height 40
paste input "0906960788"
type input "0906960788"
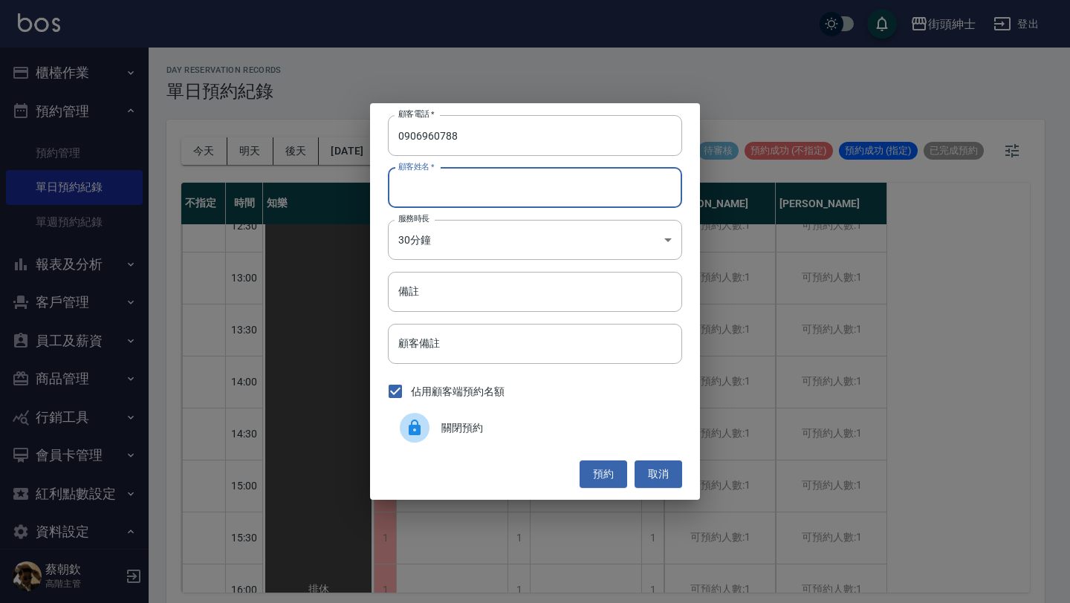
click at [525, 207] on input "顧客姓名   *" at bounding box center [535, 188] width 294 height 40
click at [576, 314] on div "顧客電話   * [PHONE_NUMBER] 顧客電話   * 顧客姓名   * 顧客姓名   * 服務時長 30分鐘 1 服務時長 備註 備註 顧客備註 …" at bounding box center [535, 301] width 330 height 396
click at [574, 290] on input "備註" at bounding box center [535, 292] width 294 height 40
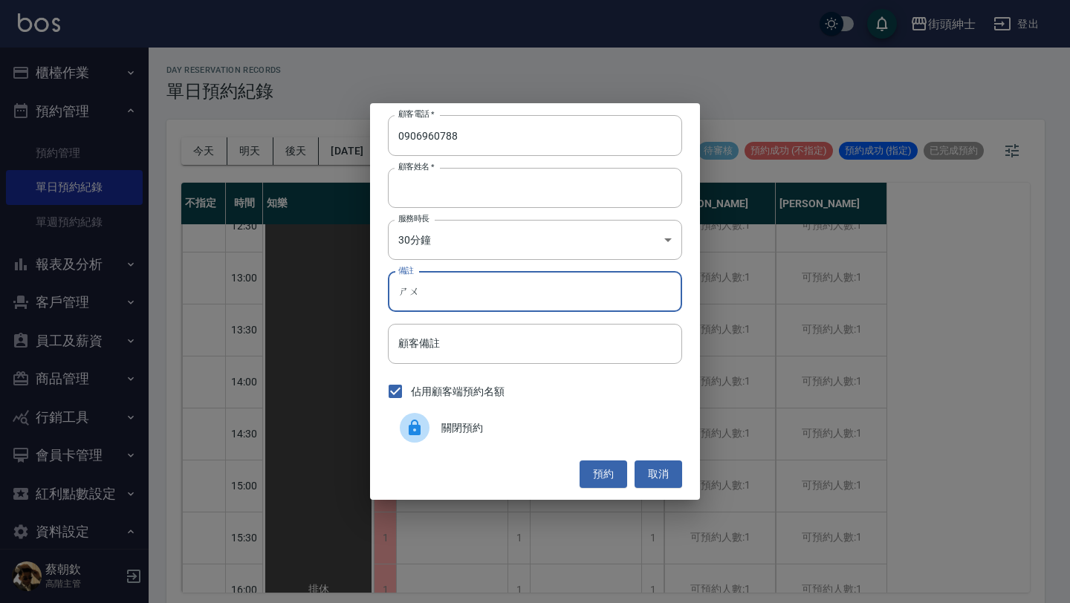
type input "數"
type input "暑期"
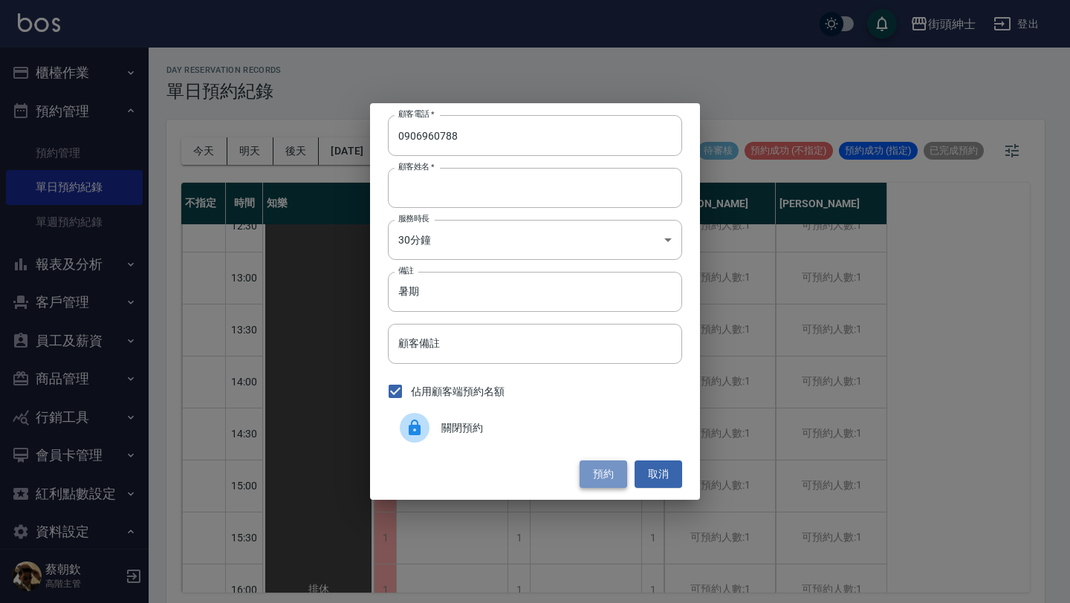
click at [599, 479] on button "預約" at bounding box center [604, 474] width 48 height 27
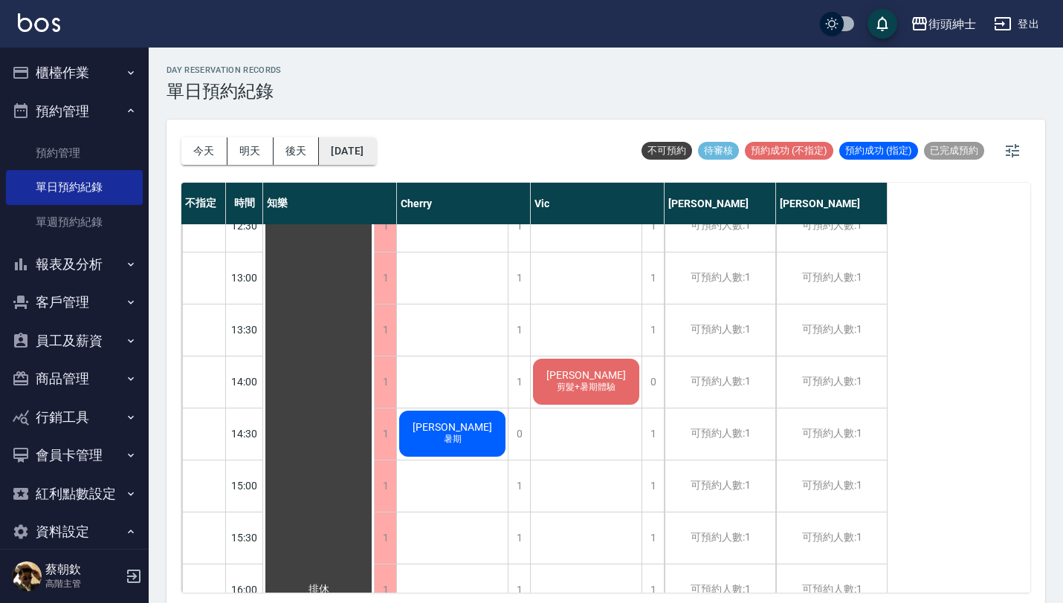
click at [368, 160] on button "[DATE]" at bounding box center [347, 150] width 56 height 27
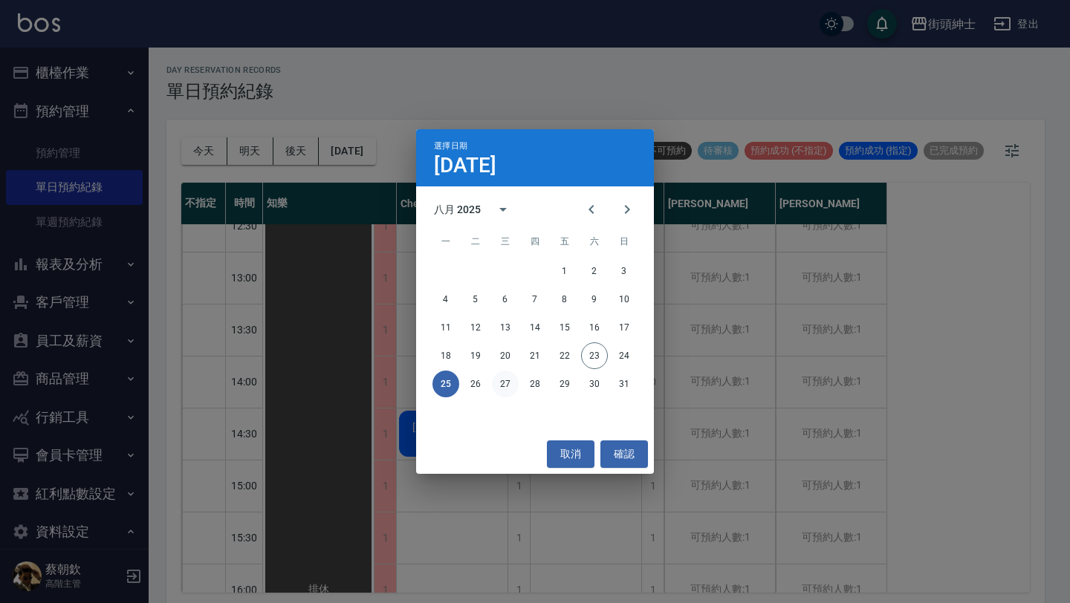
click at [505, 379] on button "27" at bounding box center [505, 384] width 27 height 27
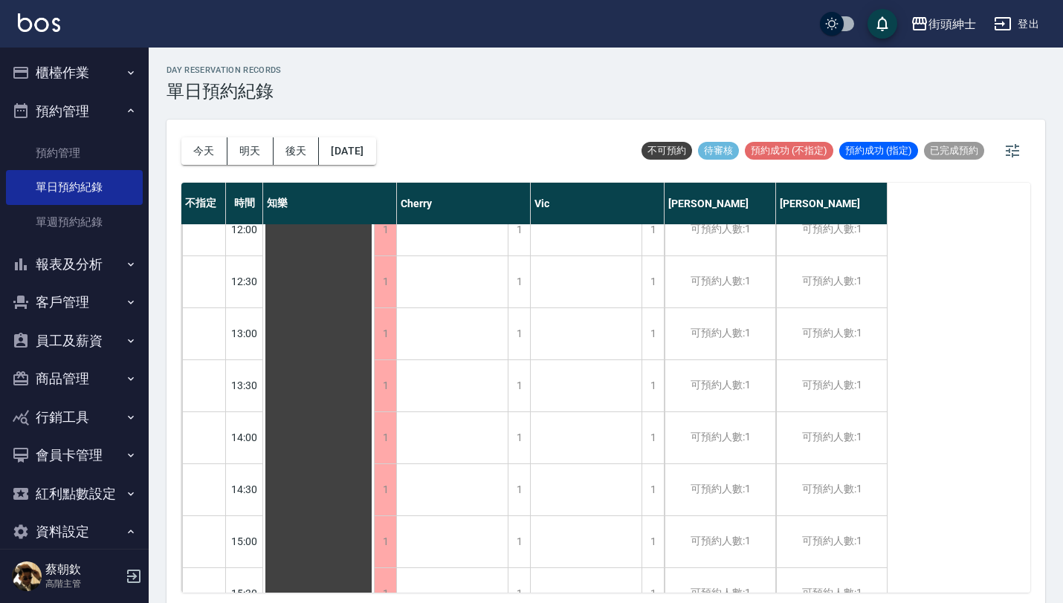
scroll to position [332, 0]
click at [660, 338] on div "1" at bounding box center [652, 334] width 22 height 51
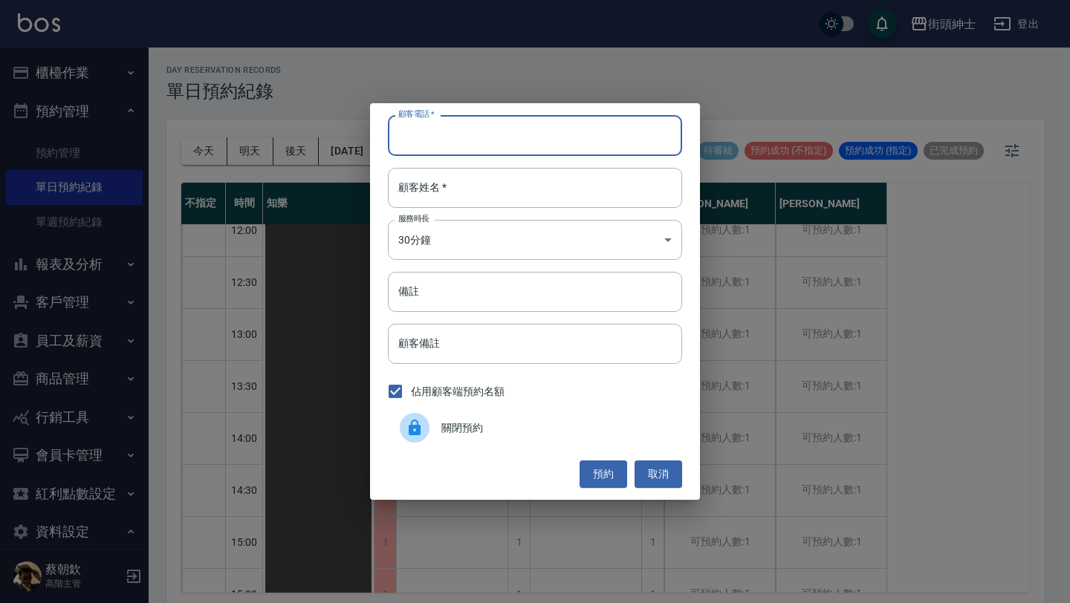
click at [528, 137] on input "顧客電話   *" at bounding box center [535, 135] width 294 height 40
paste input "稱呼：[PERSON_NAME]先生 電話：[PHONE_NUMBER]"
type input "稱呼：[PERSON_NAME]先生 電話：[PHONE_NUMBER]"
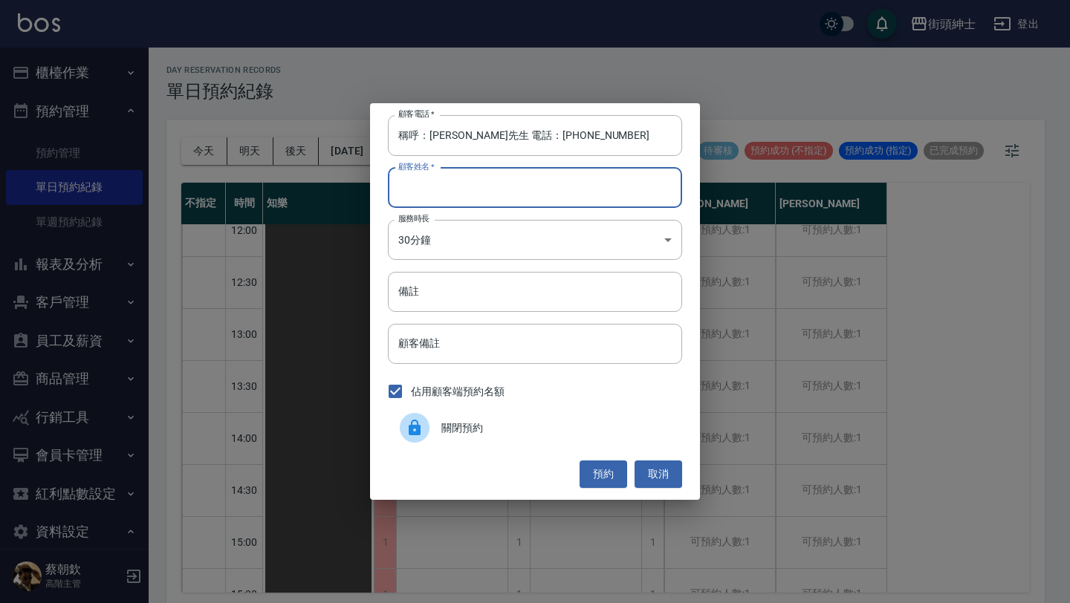
click at [515, 196] on input "顧客姓名   *" at bounding box center [535, 188] width 294 height 40
paste input "稱呼：[PERSON_NAME]先生 電話：[PHONE_NUMBER]"
type input "稱呼：[PERSON_NAME]先生 電話：[PHONE_NUMBER]"
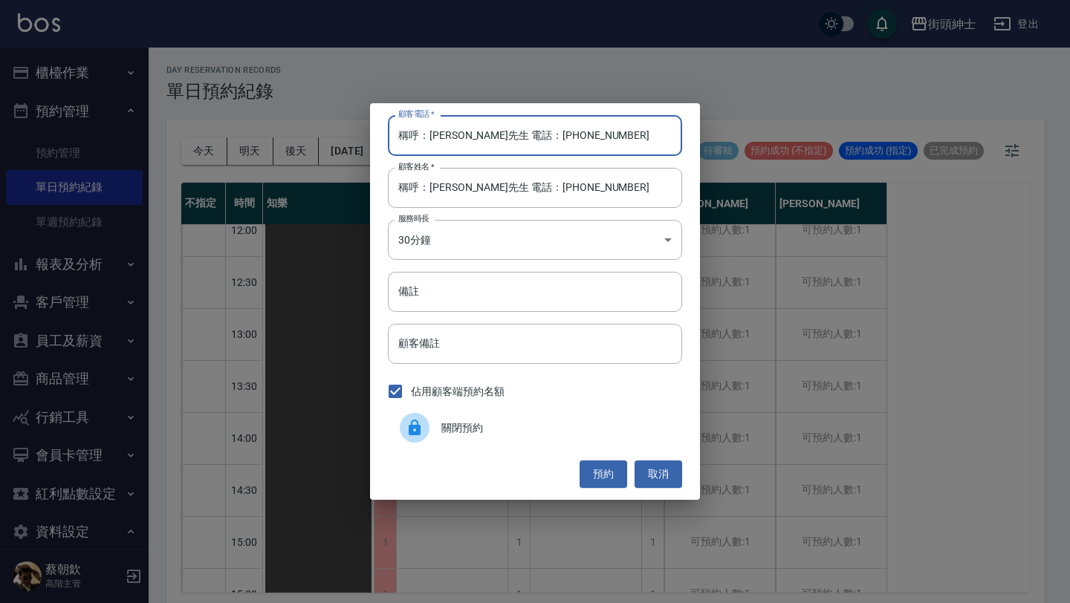
drag, startPoint x: 494, startPoint y: 134, endPoint x: 288, endPoint y: 135, distance: 206.6
click at [293, 135] on div "顧客電話   * 稱呼：[PERSON_NAME]先生 電話：[PHONE_NUMBER] 顧客電話   * 顧客姓名   * 稱呼：[PERSON_NAME…" at bounding box center [535, 301] width 1070 height 603
type input "0916360828"
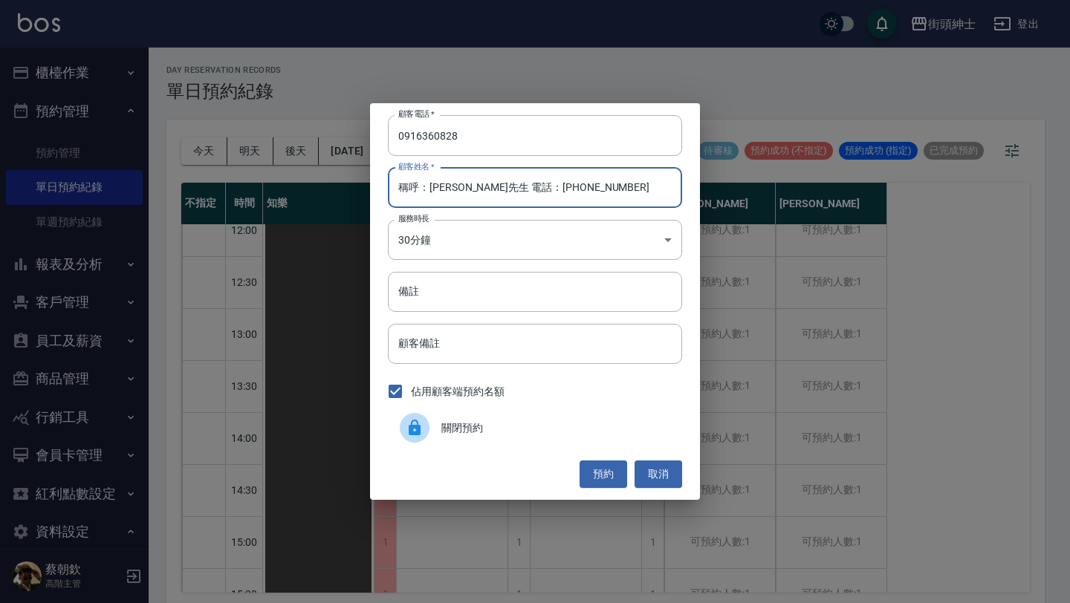
drag, startPoint x: 428, startPoint y: 189, endPoint x: 329, endPoint y: 187, distance: 98.9
click at [334, 187] on div "顧客電話   * [PHONE_NUMBER] 顧客電話   * 顧客姓名   * 稱呼：[PERSON_NAME]先生 電話：[PHONE_NUMBER] …" at bounding box center [535, 301] width 1070 height 603
drag, startPoint x: 428, startPoint y: 187, endPoint x: 577, endPoint y: 187, distance: 149.4
click at [575, 187] on input "[PERSON_NAME]先生 電話：[PHONE_NUMBER]" at bounding box center [535, 188] width 294 height 40
type input "[PERSON_NAME]先生"
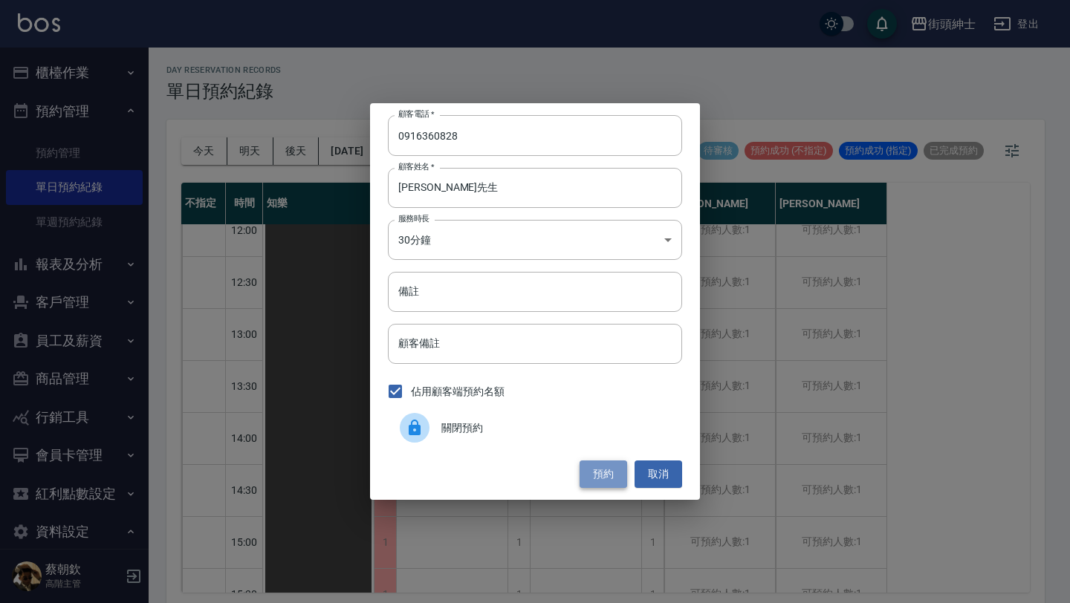
click at [597, 470] on button "預約" at bounding box center [604, 474] width 48 height 27
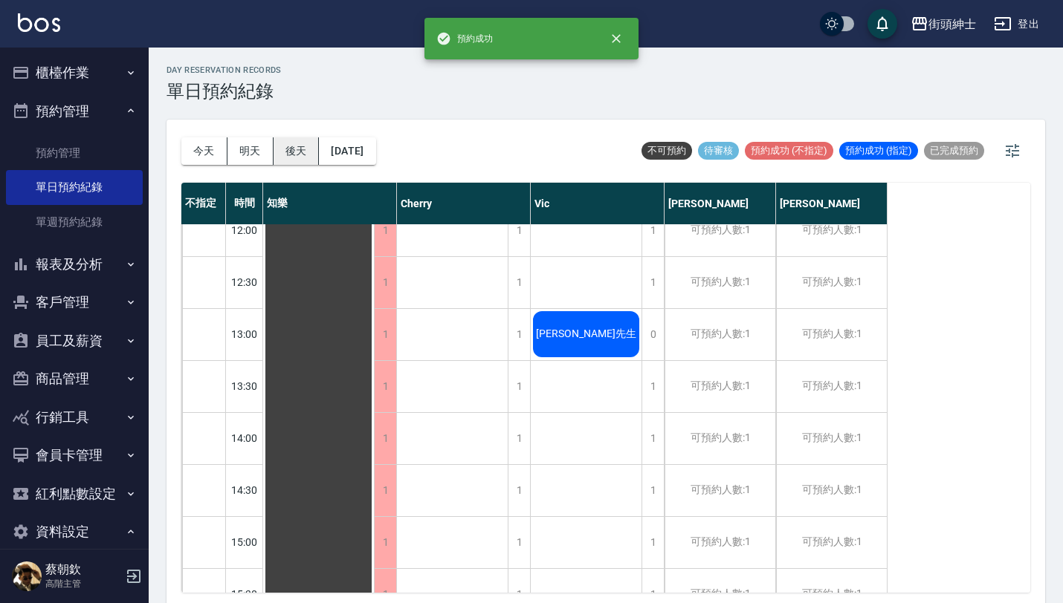
click at [291, 149] on button "後天" at bounding box center [296, 150] width 46 height 27
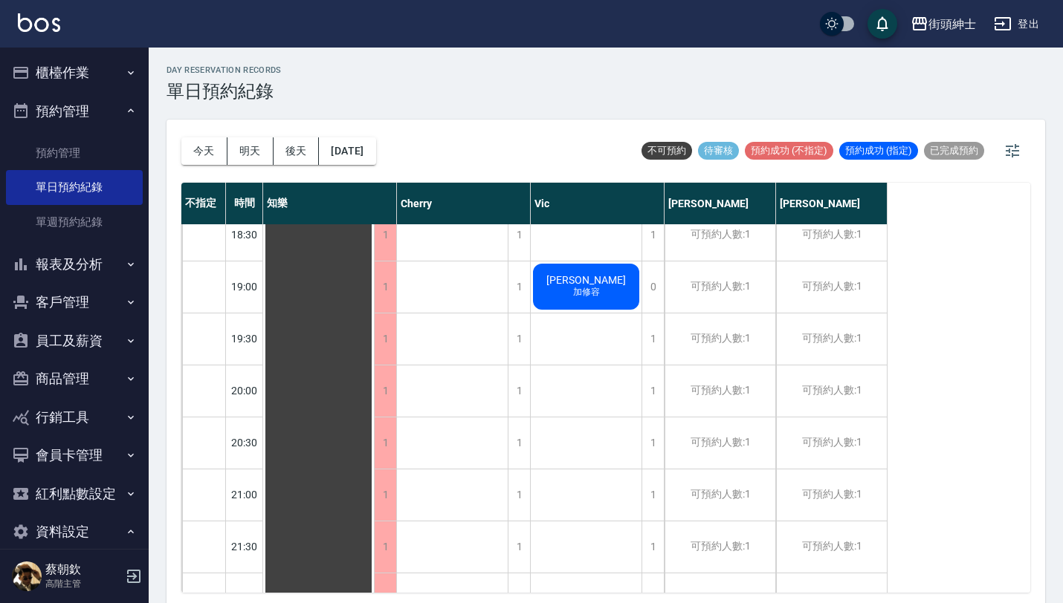
scroll to position [993, 0]
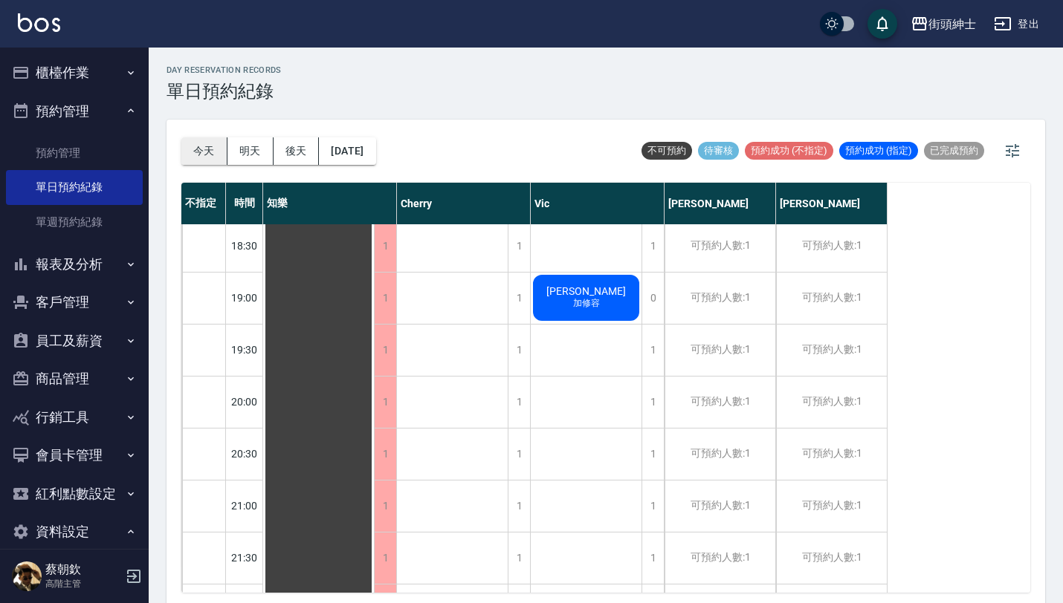
click at [210, 152] on button "今天" at bounding box center [204, 150] width 46 height 27
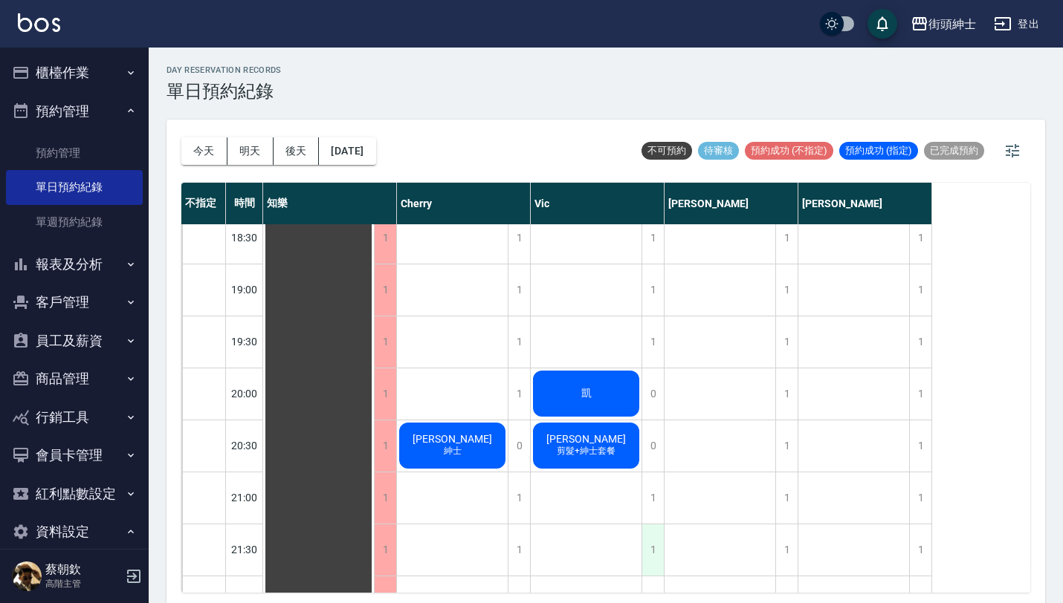
scroll to position [1014, 0]
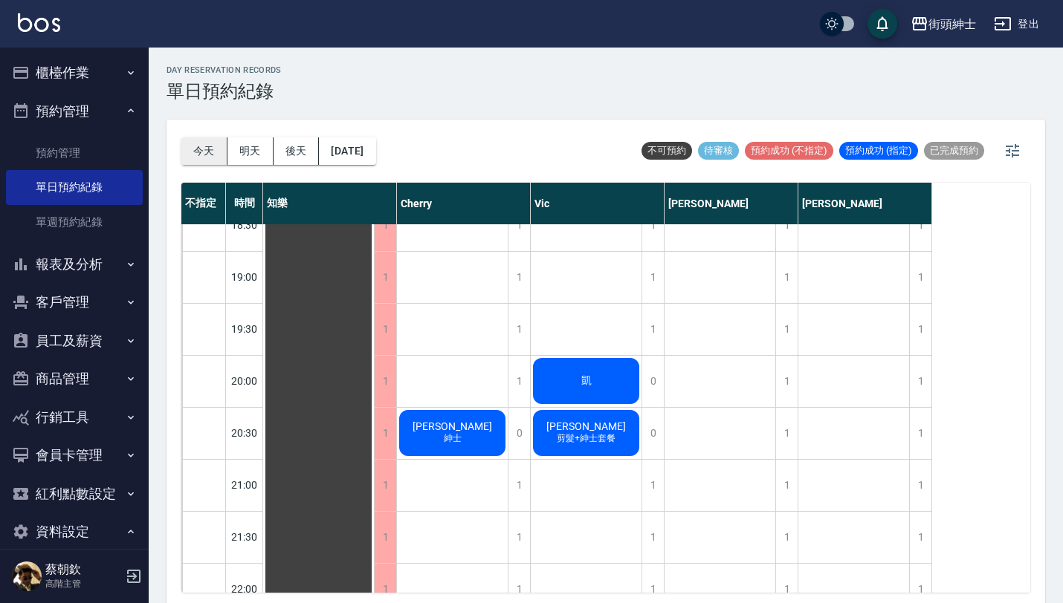
click at [214, 152] on button "今天" at bounding box center [204, 150] width 46 height 27
click at [296, 147] on button "後天" at bounding box center [296, 150] width 46 height 27
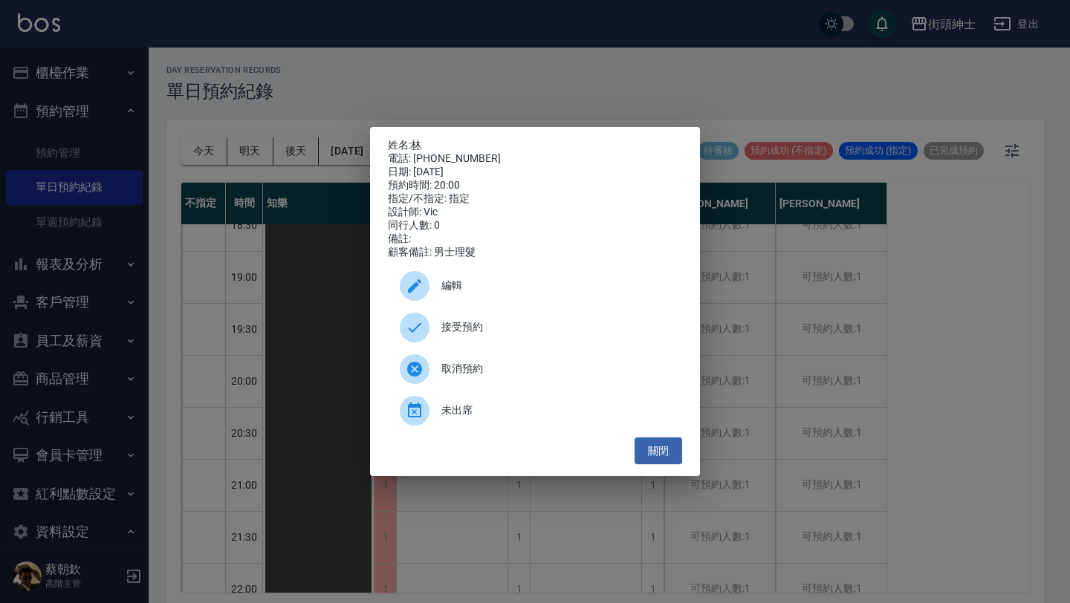
click at [537, 343] on div "接受預約" at bounding box center [535, 328] width 294 height 42
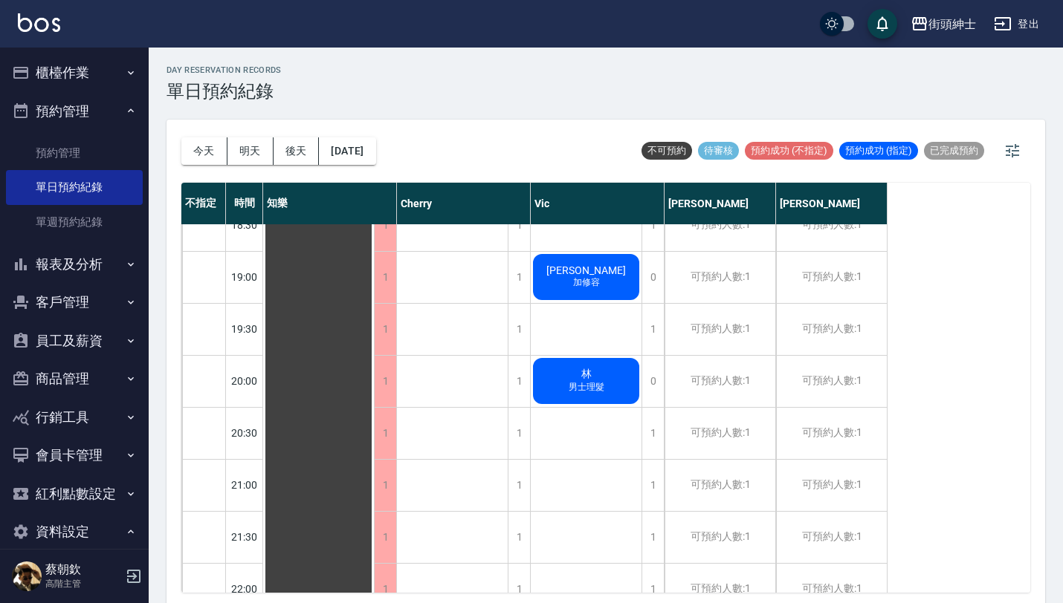
click at [207, 148] on button "今天" at bounding box center [204, 150] width 46 height 27
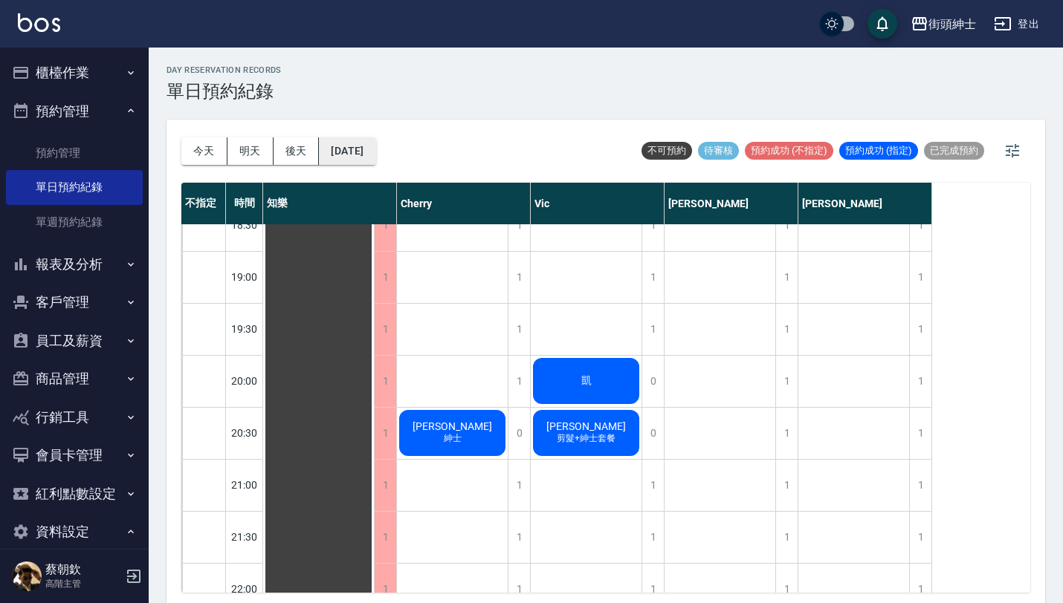
click at [375, 157] on button "[DATE]" at bounding box center [347, 150] width 56 height 27
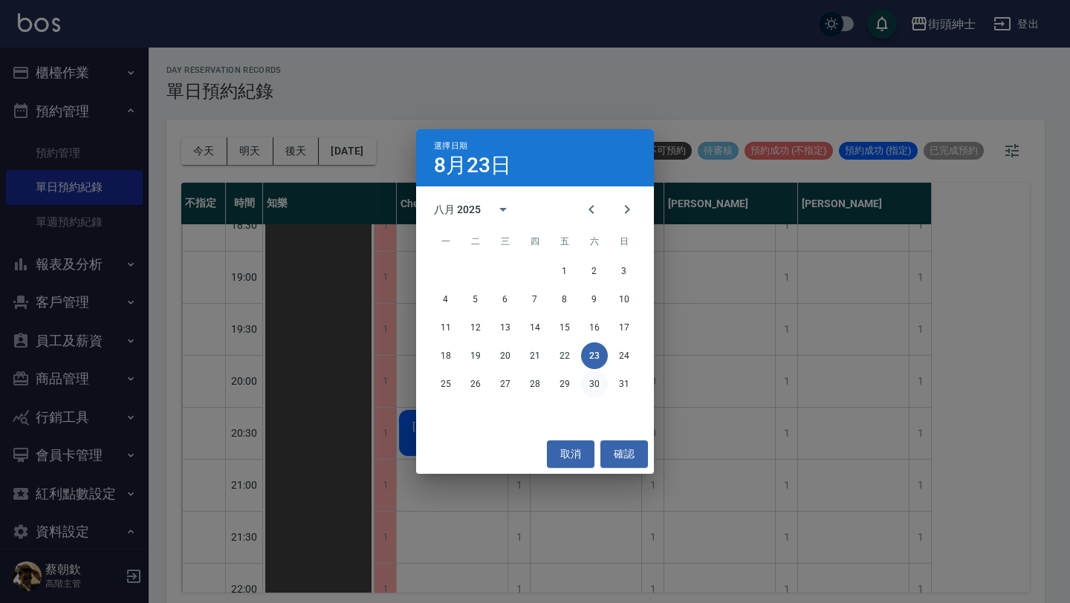
click at [588, 379] on button "30" at bounding box center [594, 384] width 27 height 27
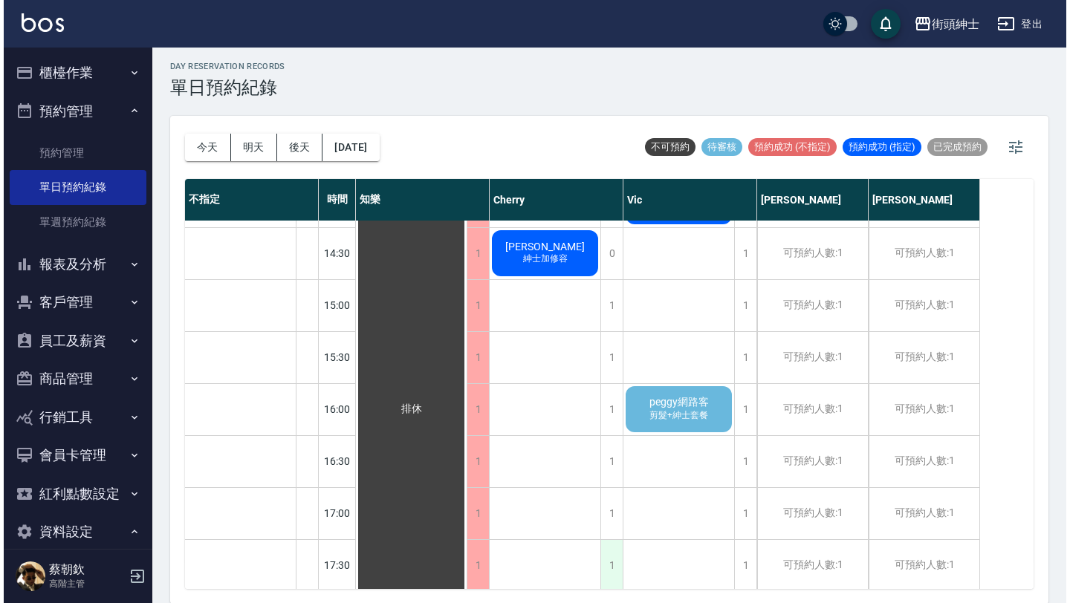
scroll to position [559, 0]
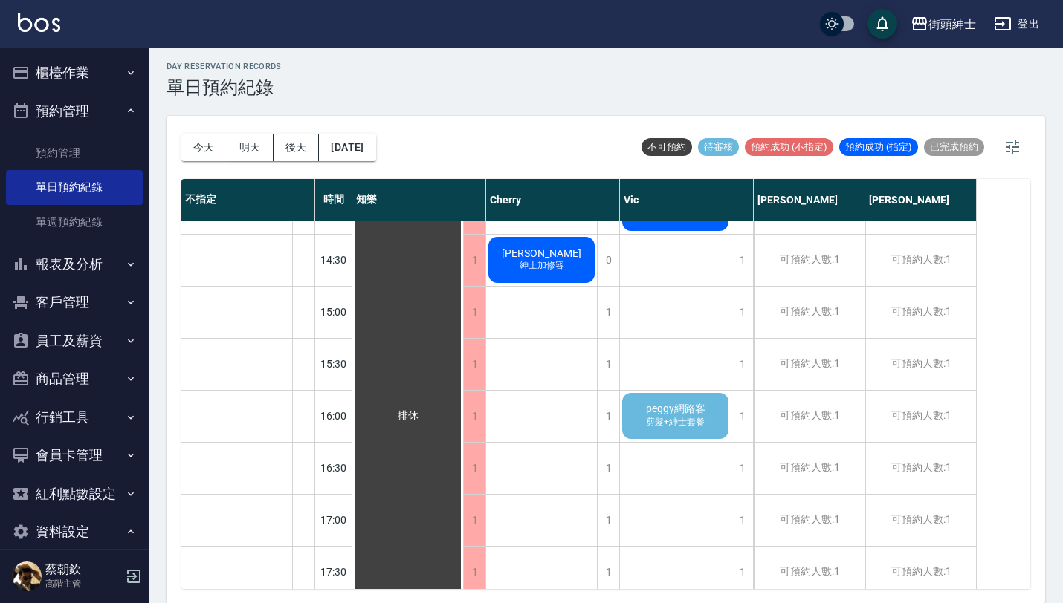
click at [545, 104] on span "剪髮+紳士套餐" at bounding box center [542, 104] width 6 height 0
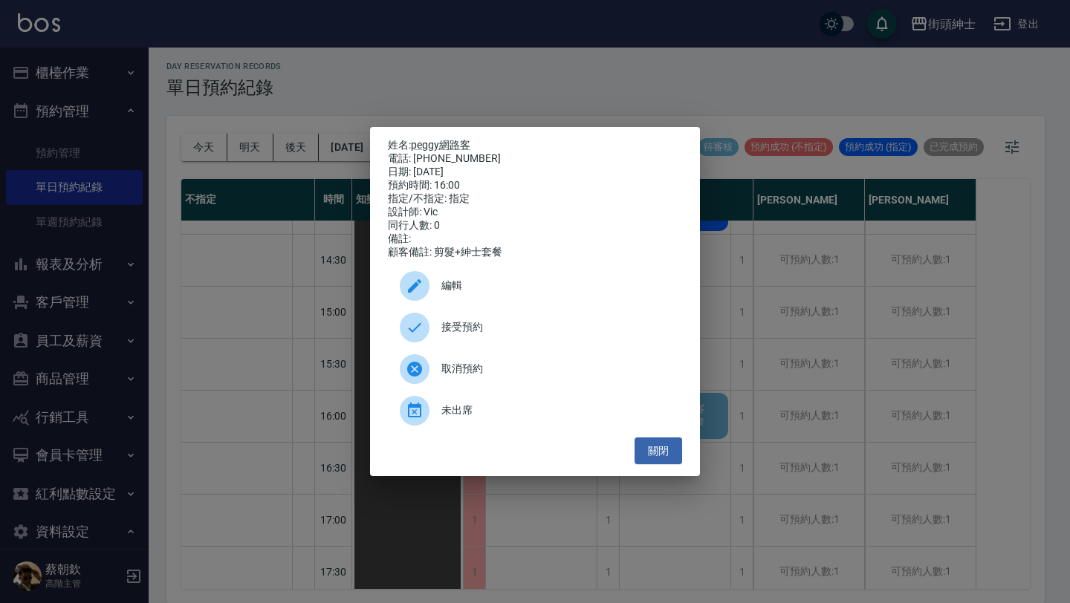
click at [519, 343] on div "接受預約" at bounding box center [535, 328] width 294 height 42
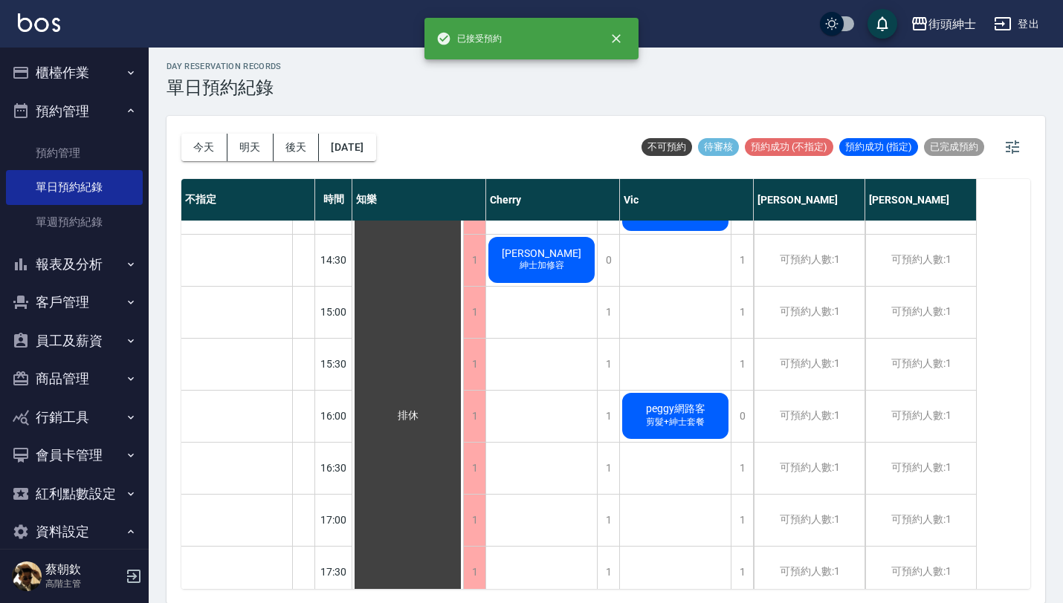
click at [545, 104] on span "剪髮+紳士套餐" at bounding box center [542, 104] width 6 height 0
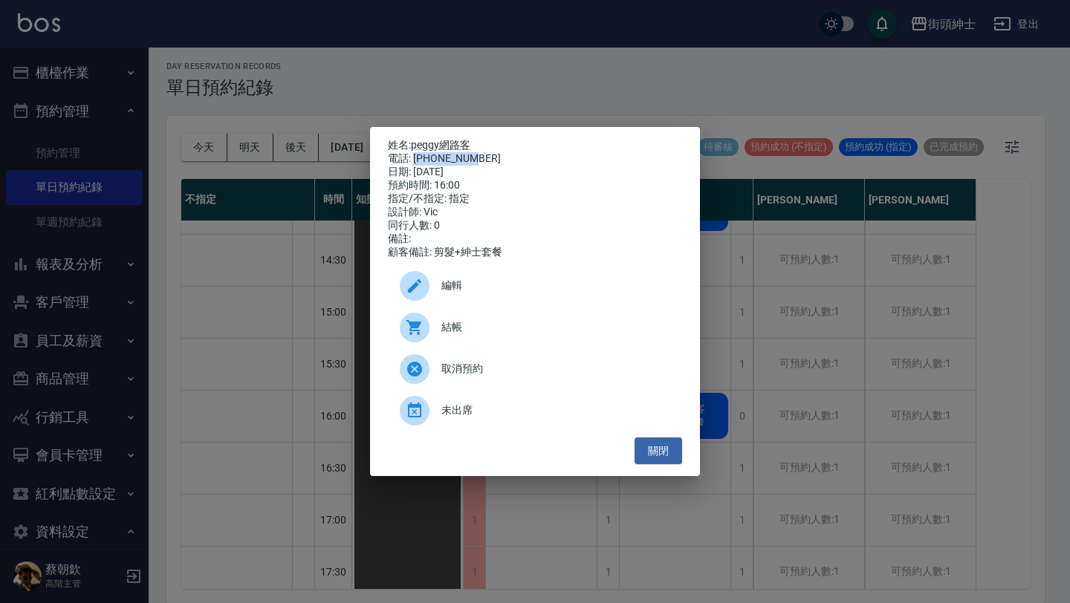
drag, startPoint x: 473, startPoint y: 157, endPoint x: 415, endPoint y: 162, distance: 58.2
click at [415, 161] on div "電話: [PHONE_NUMBER]" at bounding box center [535, 158] width 294 height 13
copy div "0937758336"
click at [660, 464] on button "關閉" at bounding box center [659, 451] width 48 height 27
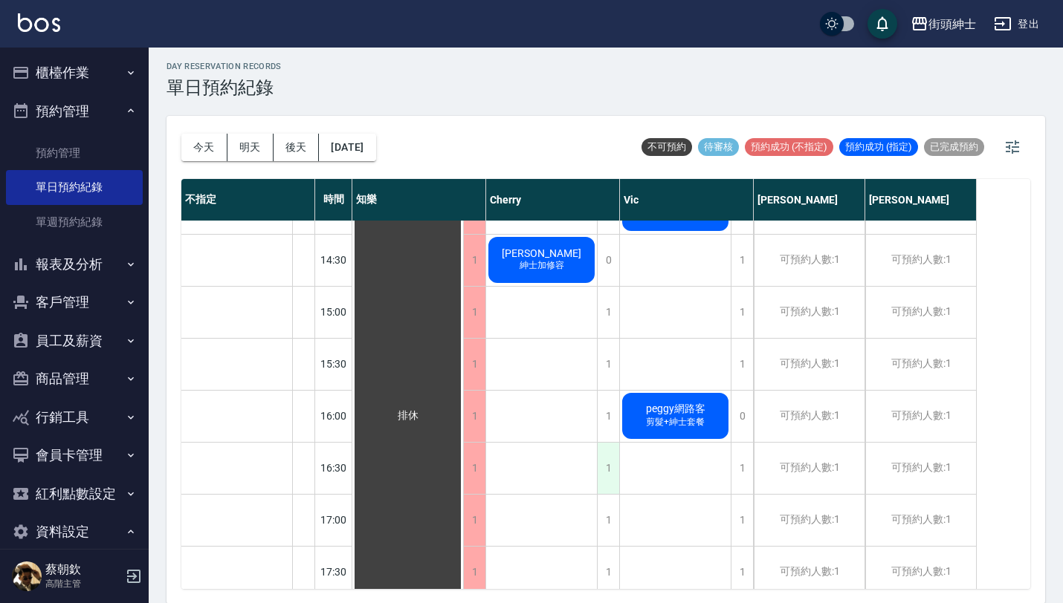
click at [601, 469] on div "1" at bounding box center [608, 468] width 22 height 51
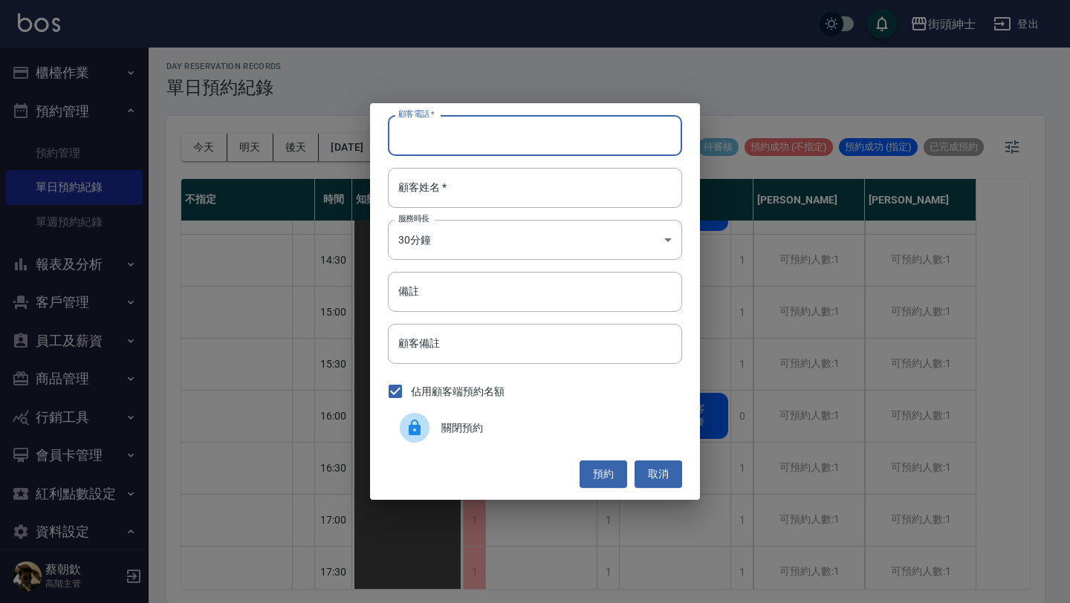
click at [472, 131] on input "顧客電話   *" at bounding box center [535, 135] width 294 height 40
paste input "0937758336"
type input "0937758336"
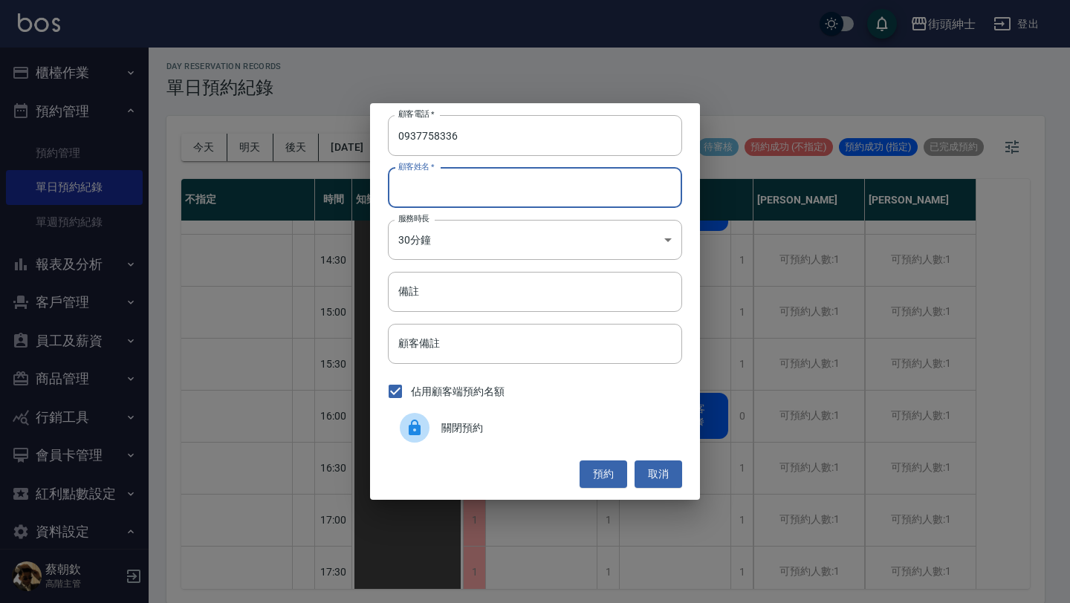
click at [485, 184] on input "顧客姓名   *" at bounding box center [535, 188] width 294 height 40
click at [548, 287] on input "備註" at bounding box center [535, 292] width 294 height 40
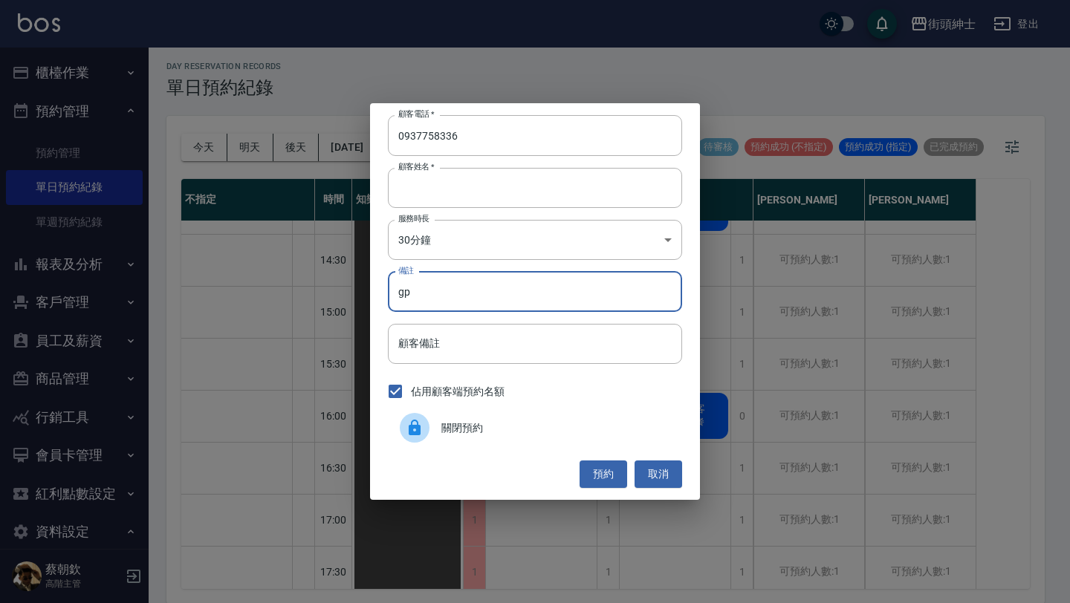
type input "g"
type input "紳士"
click at [613, 462] on button "預約" at bounding box center [604, 474] width 48 height 27
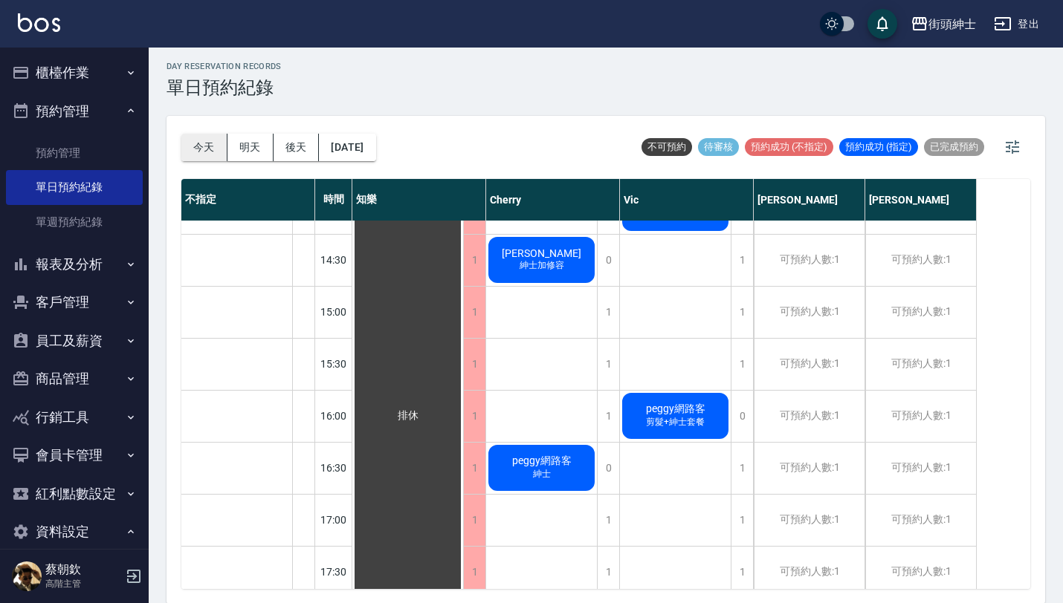
click at [201, 142] on button "今天" at bounding box center [204, 147] width 46 height 27
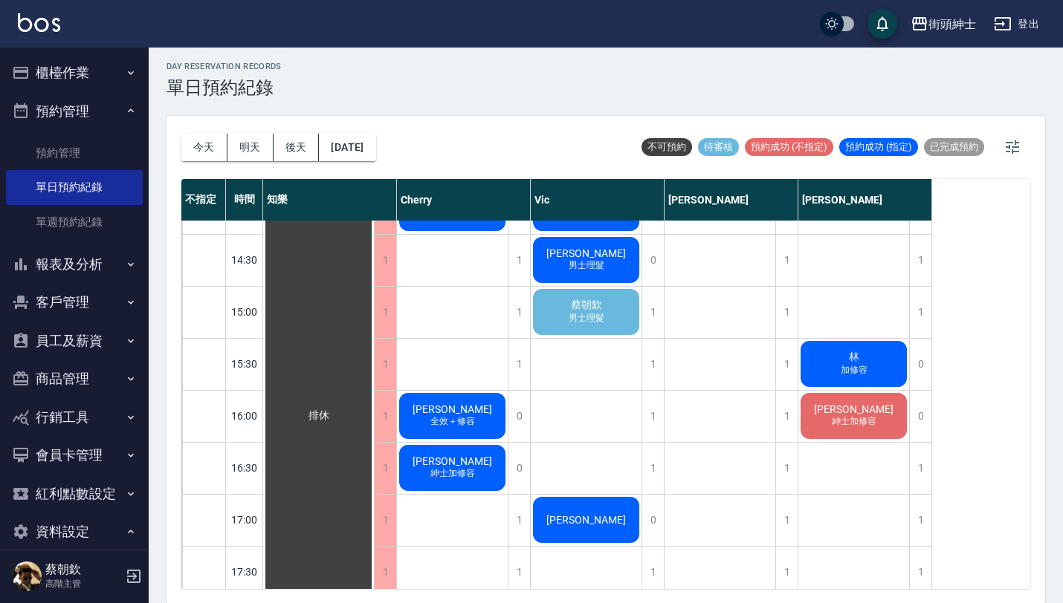
click at [374, 304] on div "[PERSON_NAME] 男士理髮" at bounding box center [318, 416] width 111 height 1507
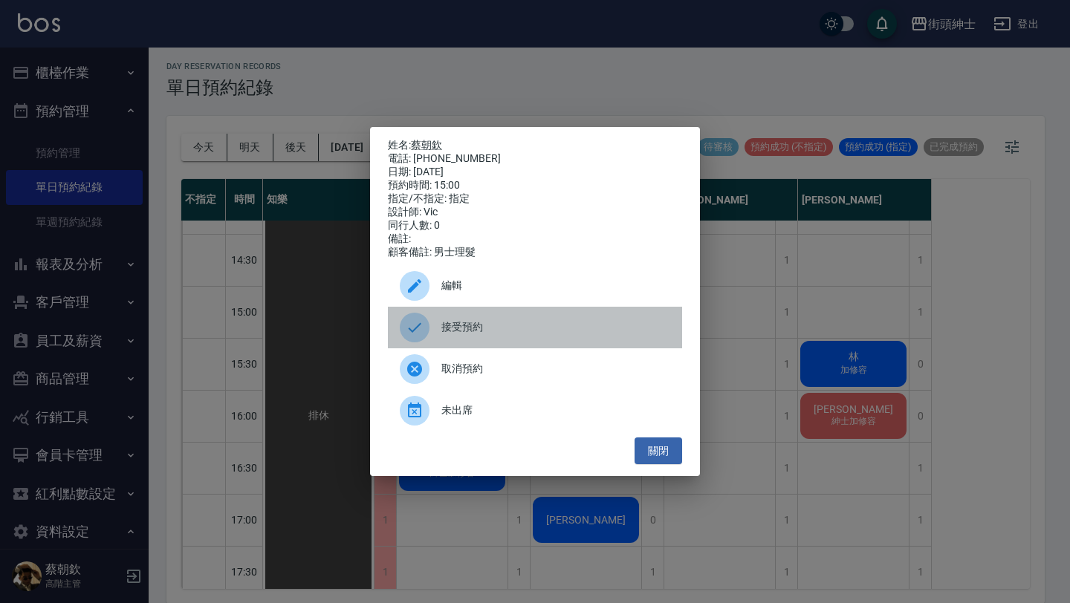
click at [542, 335] on span "接受預約" at bounding box center [555, 328] width 229 height 16
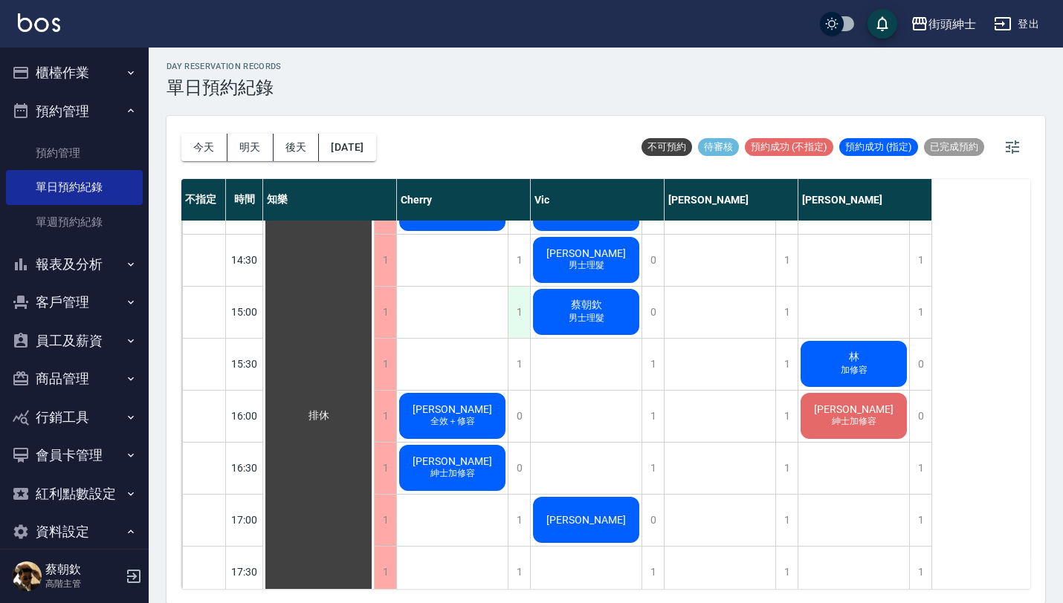
click at [519, 318] on div "1" at bounding box center [519, 312] width 22 height 51
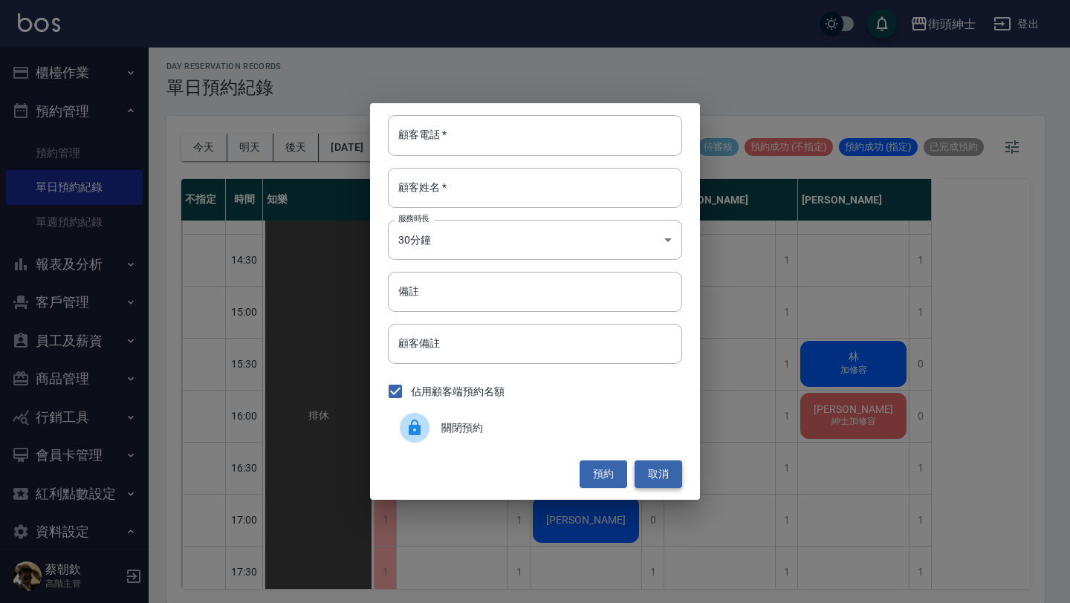
click at [664, 471] on button "取消" at bounding box center [659, 474] width 48 height 27
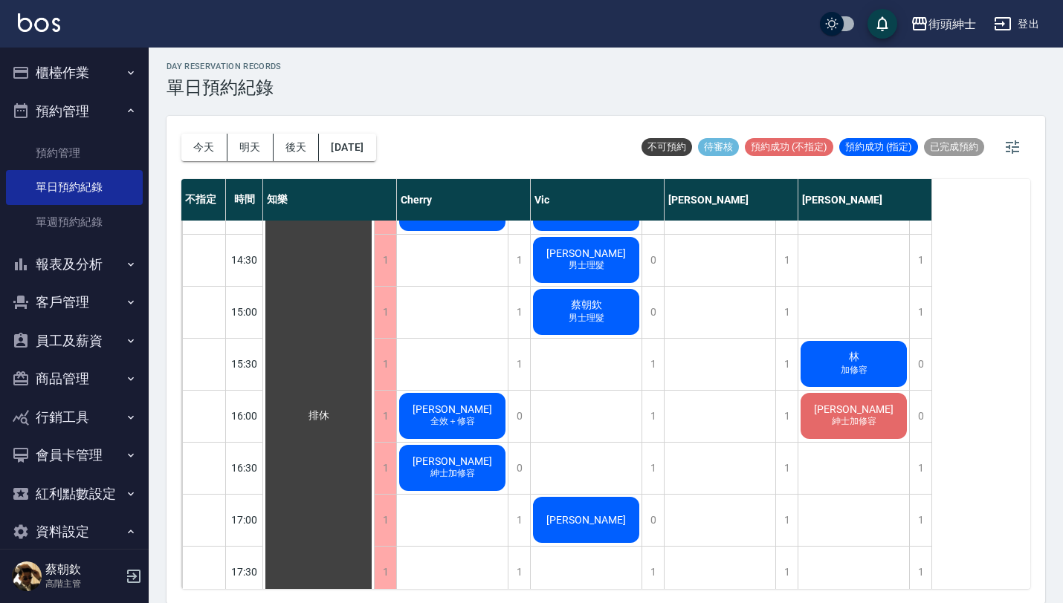
click at [455, 51] on span "男士理髮" at bounding box center [453, 51] width 6 height 0
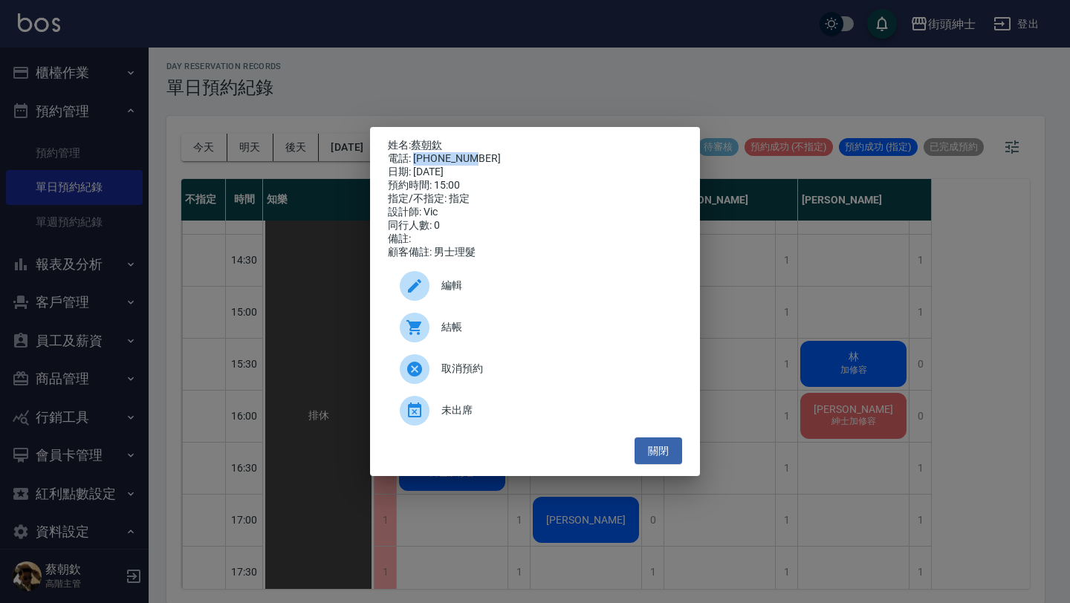
drag, startPoint x: 472, startPoint y: 152, endPoint x: 415, endPoint y: 152, distance: 56.5
click at [415, 152] on div "電話: [PHONE_NUMBER]" at bounding box center [535, 158] width 294 height 13
copy div "0976888122"
click at [658, 465] on button "關閉" at bounding box center [659, 451] width 48 height 27
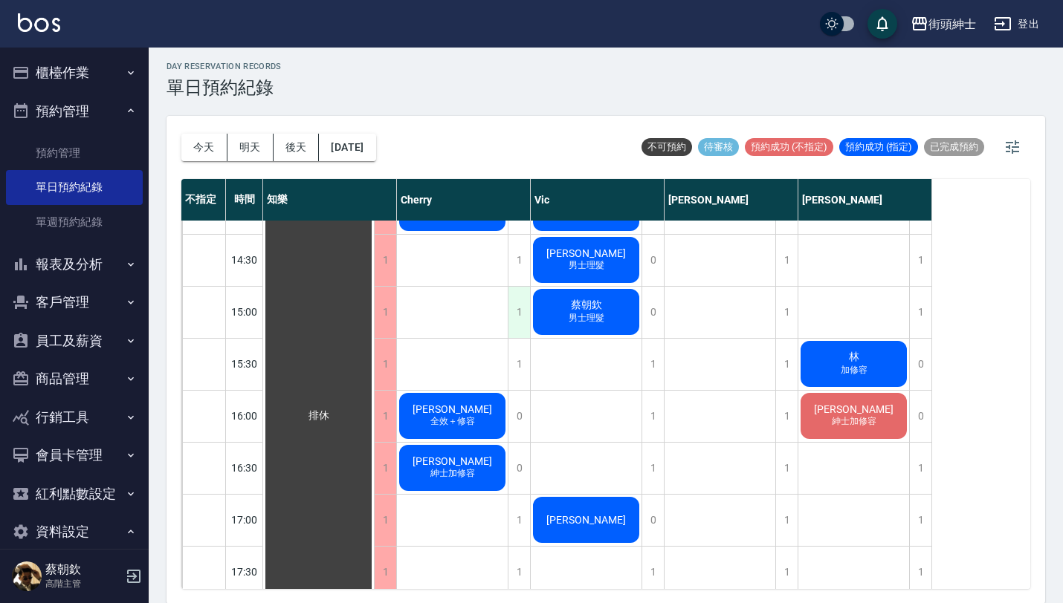
click at [515, 305] on div "1" at bounding box center [519, 312] width 22 height 51
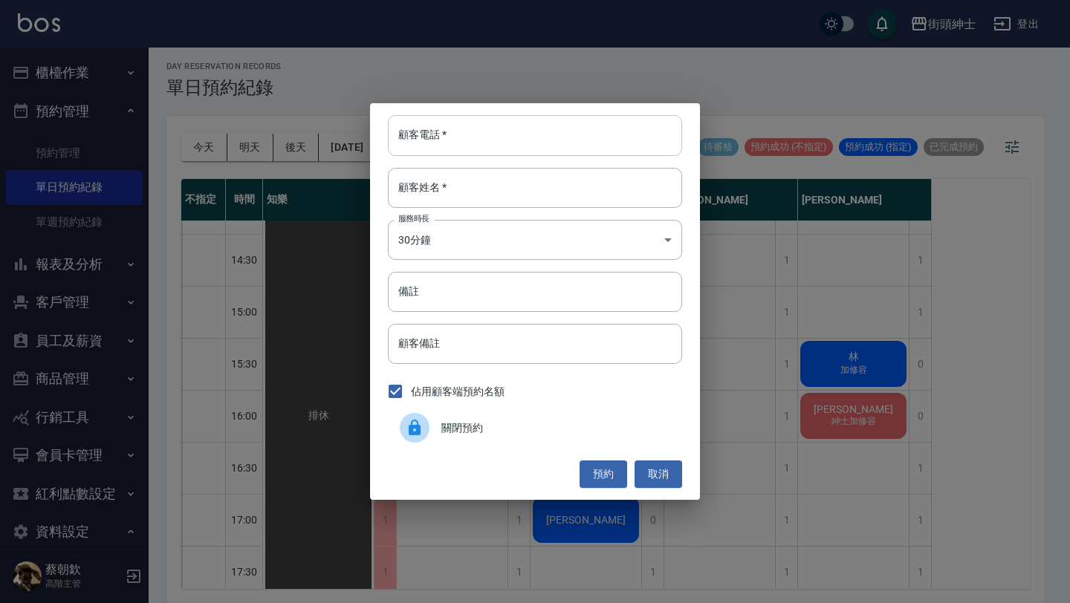
click at [502, 131] on input "顧客電話   *" at bounding box center [535, 135] width 294 height 40
paste input "0976888122"
type input "0976888122"
click at [542, 208] on div "顧客電話   * [PHONE_NUMBER] 顧客電話   * 顧客姓名   * 顧客姓名   * 服務時長 30分鐘 1 服務時長 備註 備註 顧客備註 …" at bounding box center [535, 301] width 330 height 396
click at [537, 184] on input "顧客姓名   *" at bounding box center [535, 188] width 294 height 40
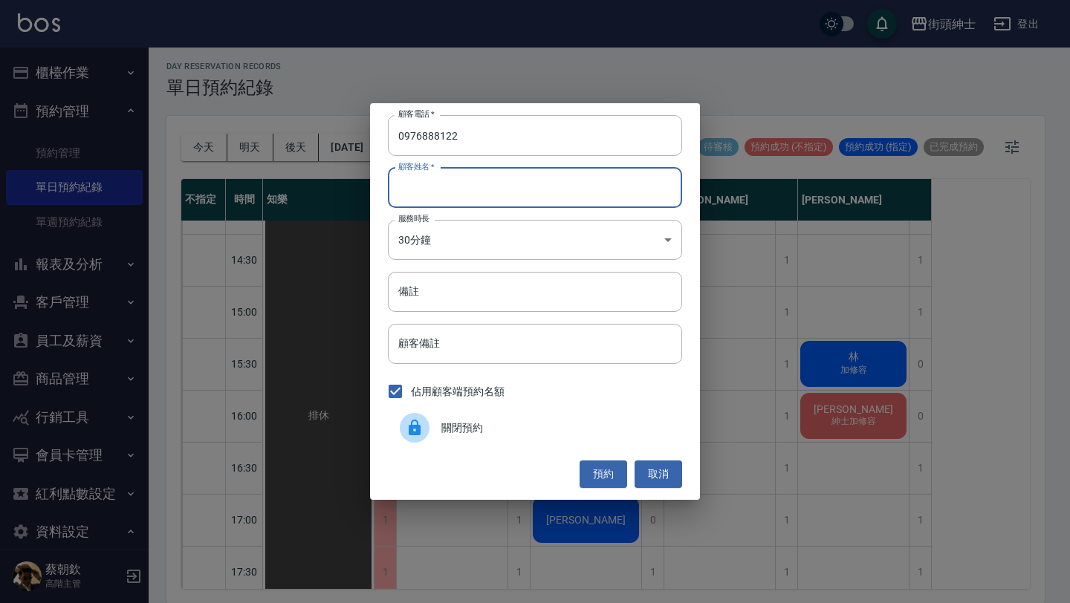
click at [613, 473] on button "預約" at bounding box center [604, 474] width 48 height 27
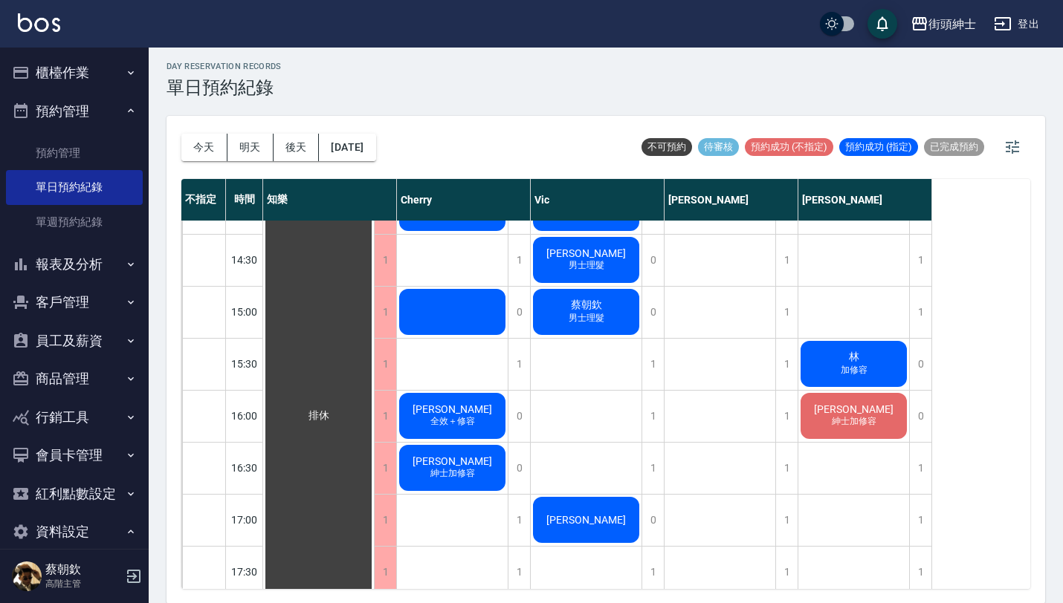
click at [455, 51] on span "男士理髮" at bounding box center [453, 51] width 6 height 0
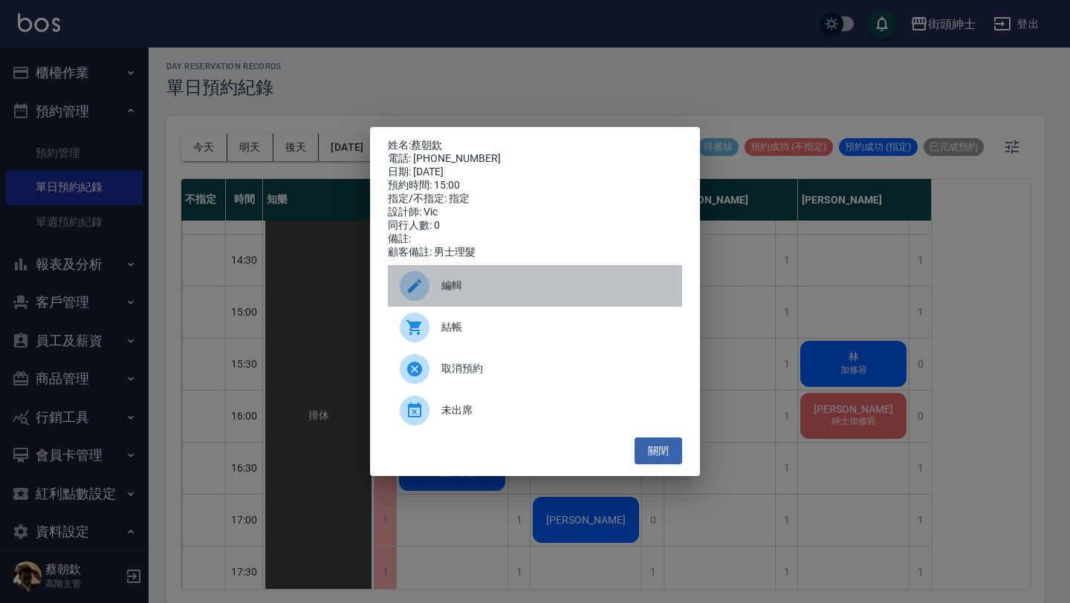
click at [491, 276] on div "編輯" at bounding box center [535, 286] width 294 height 42
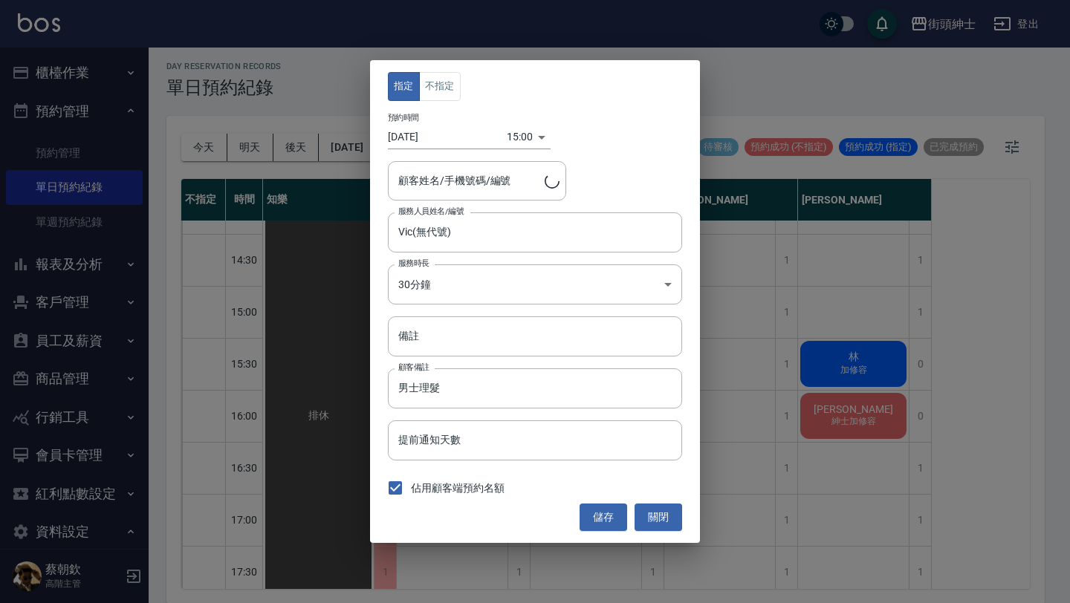
type input "[PERSON_NAME]/0976888122"
click at [510, 141] on body "街頭紳士 登出 櫃檯作業 打帳單 帳單列表 掛單列表 座位開單 營業儀表板 現金收支登錄 高階收支登錄 材料自購登錄 每日結帳 排班表 現場電腦打卡 掃碼打卡…" at bounding box center [535, 300] width 1070 height 608
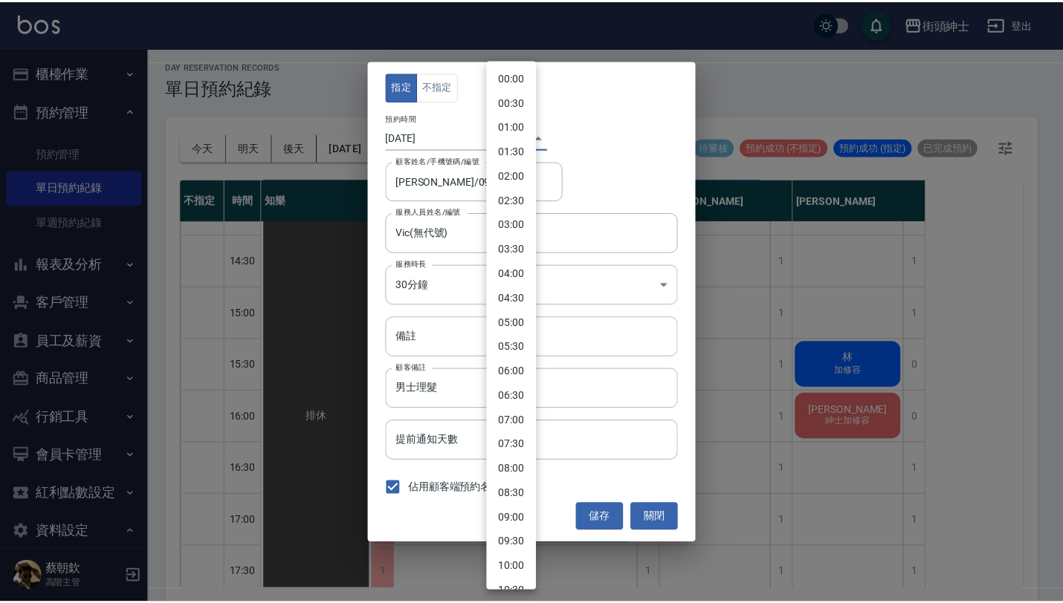
scroll to position [487, 0]
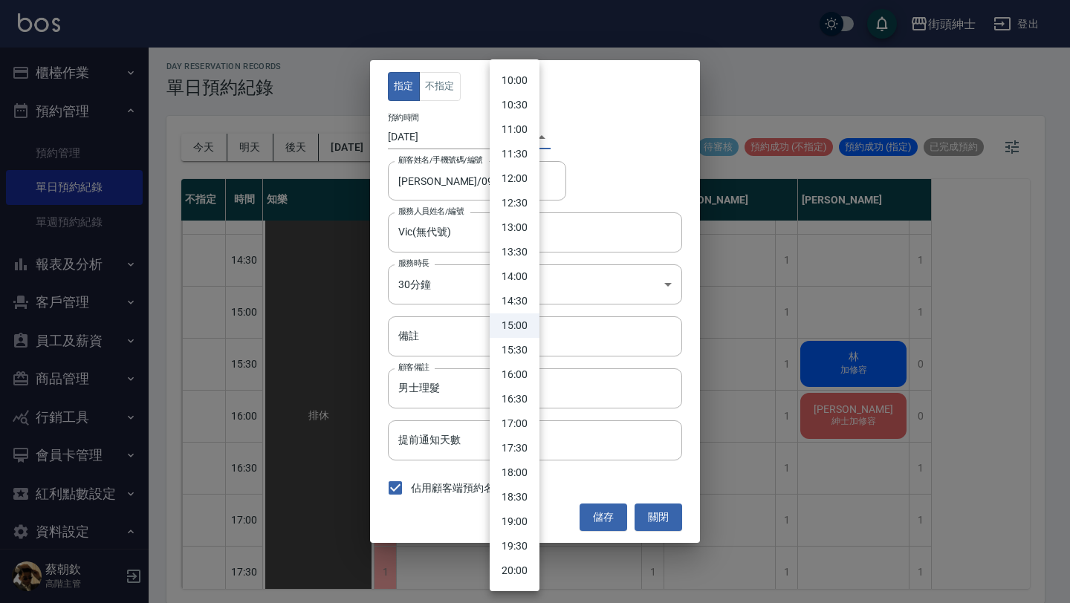
click at [523, 351] on li "15:30" at bounding box center [515, 350] width 50 height 25
type input "1755934200000"
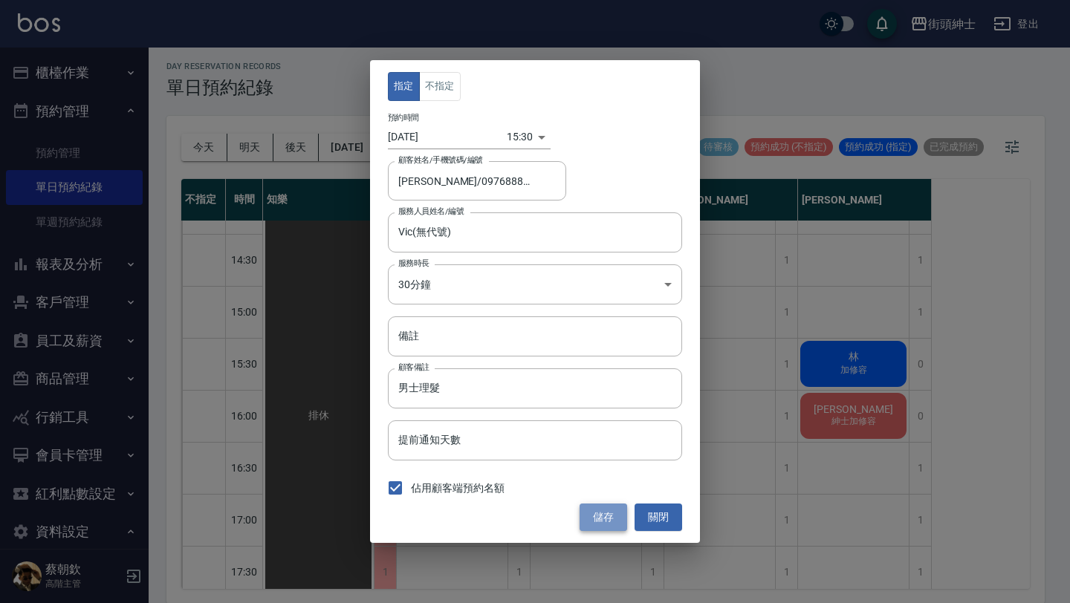
click at [613, 519] on button "儲存" at bounding box center [604, 517] width 48 height 27
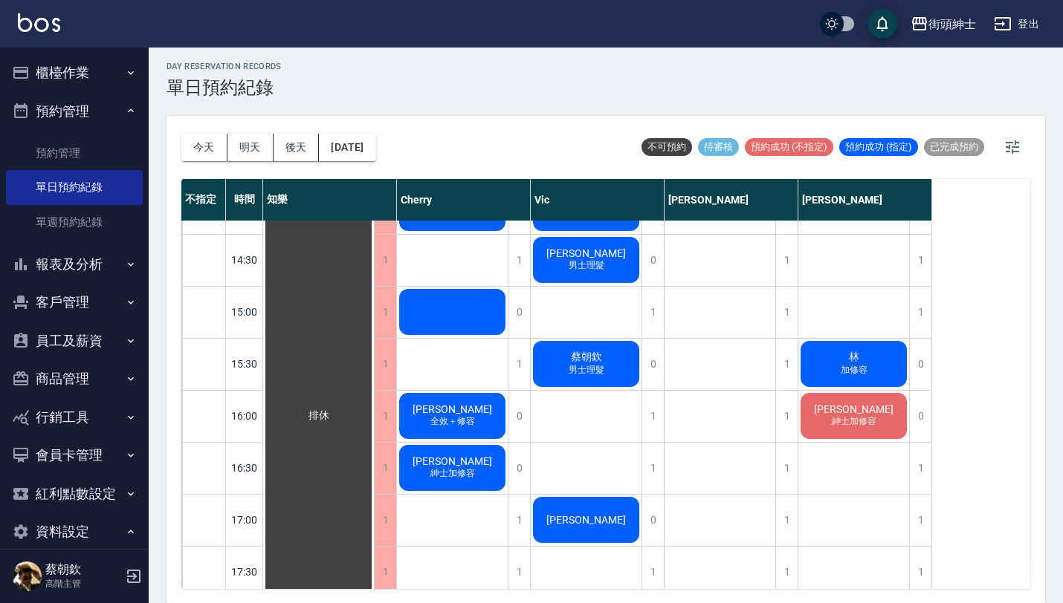
click at [455, 51] on span "男士理髮" at bounding box center [453, 51] width 6 height 0
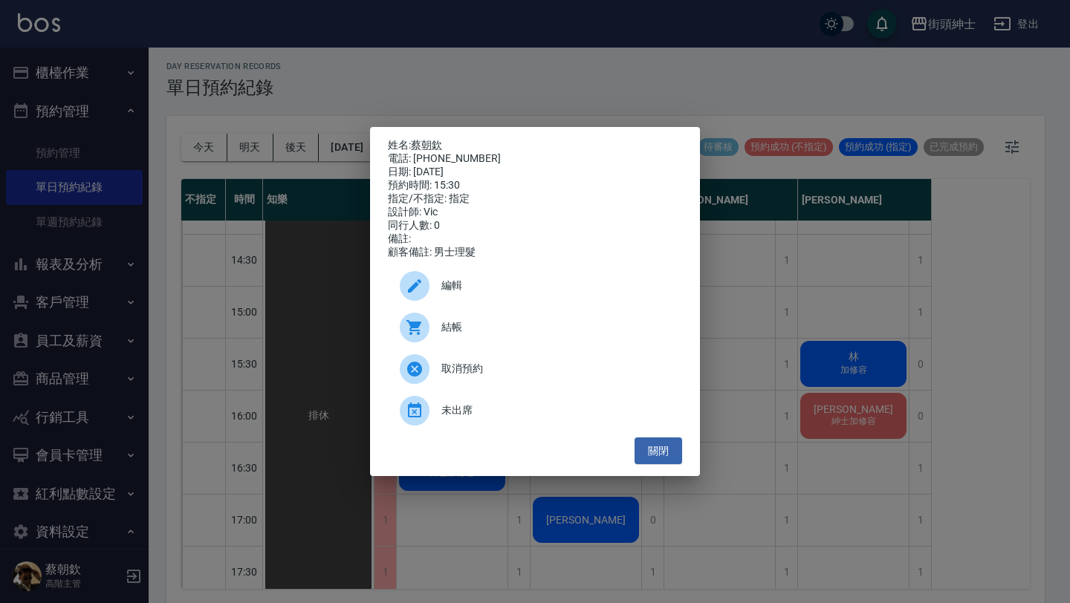
click at [518, 369] on span "取消預約" at bounding box center [555, 369] width 229 height 16
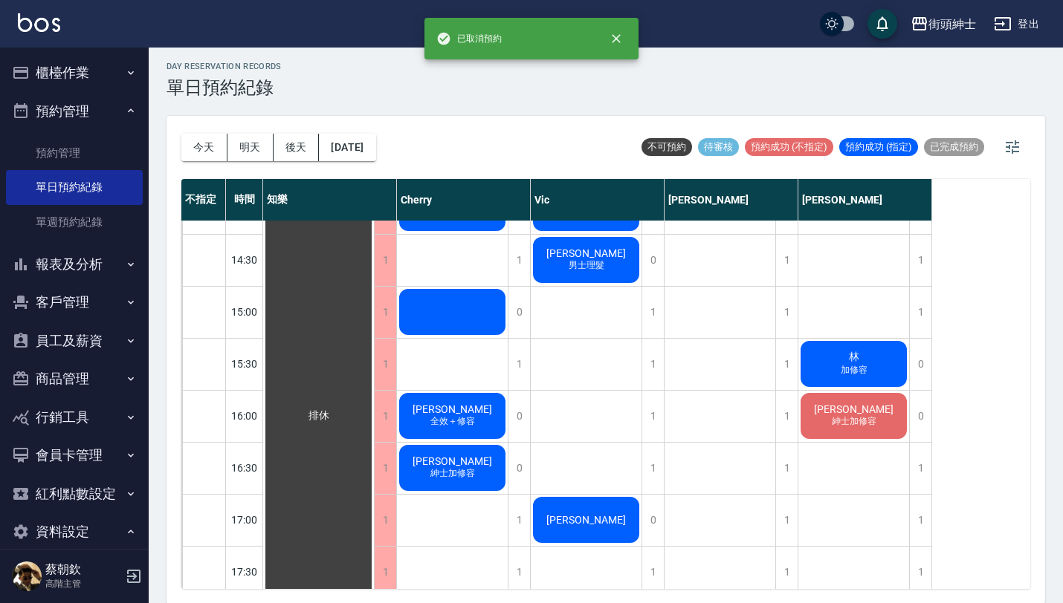
click at [374, 303] on div at bounding box center [318, 416] width 111 height 1507
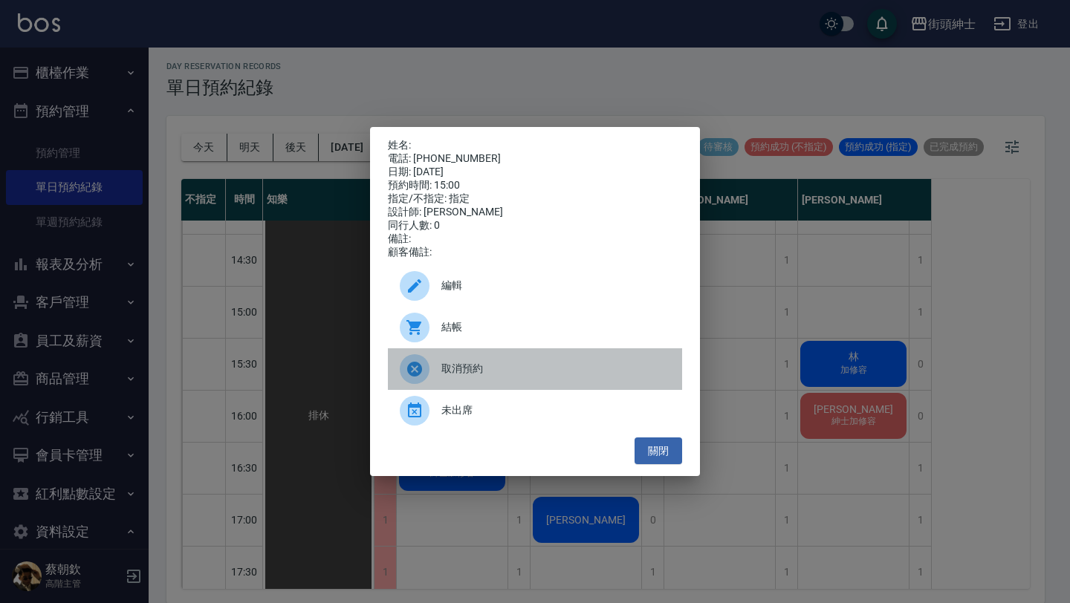
click at [523, 377] on span "取消預約" at bounding box center [555, 369] width 229 height 16
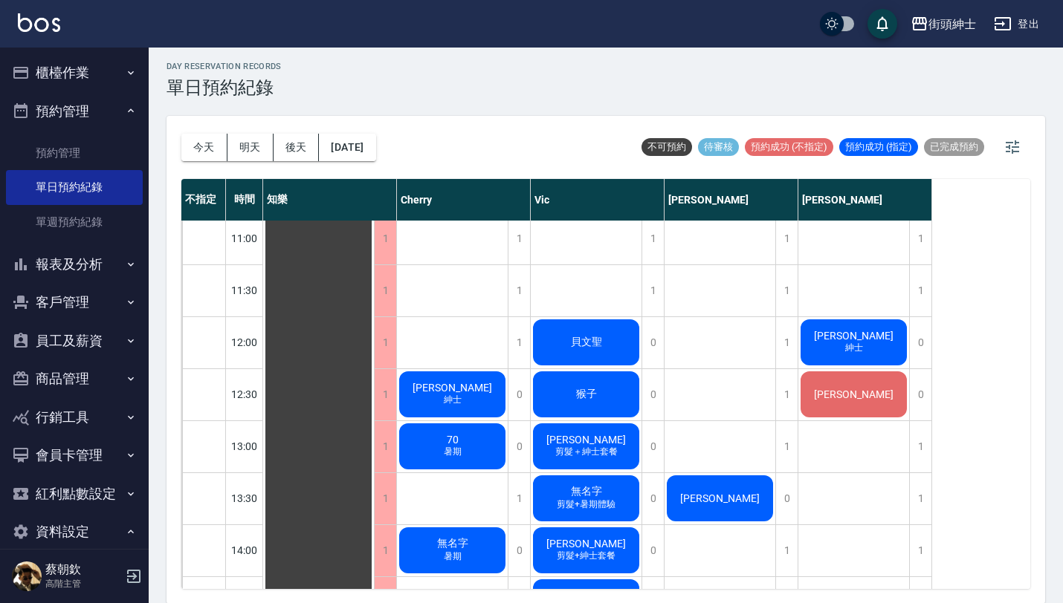
scroll to position [479, 0]
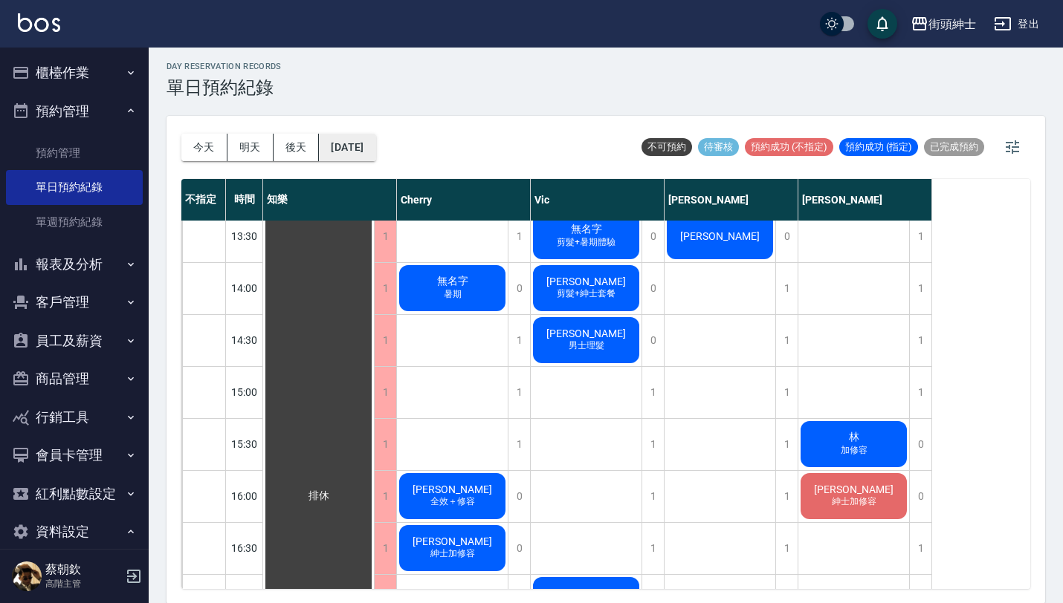
click at [375, 140] on button "[DATE]" at bounding box center [347, 147] width 56 height 27
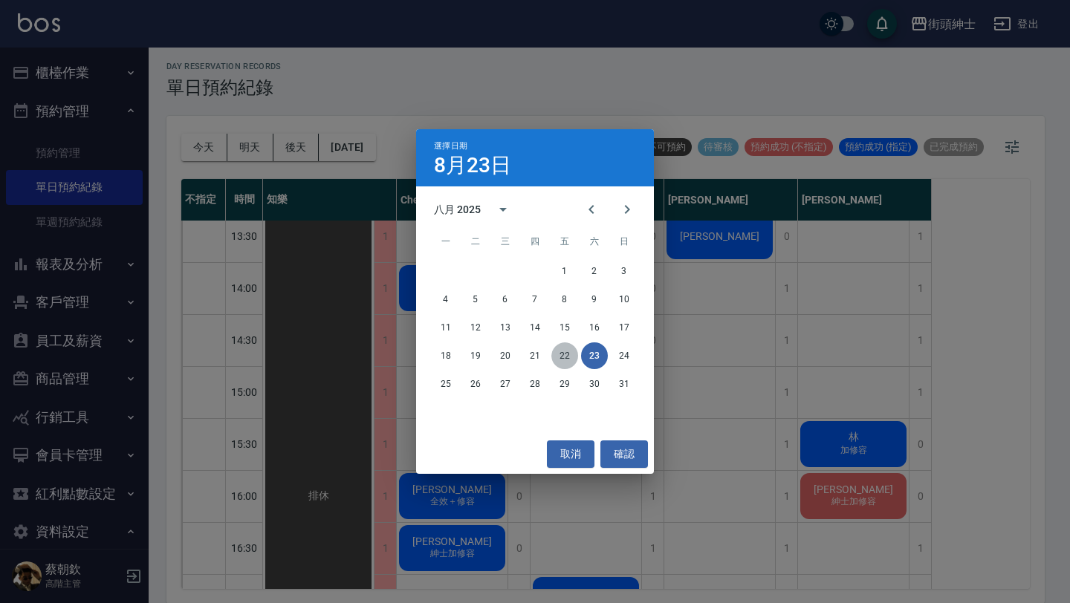
click at [565, 360] on button "22" at bounding box center [564, 356] width 27 height 27
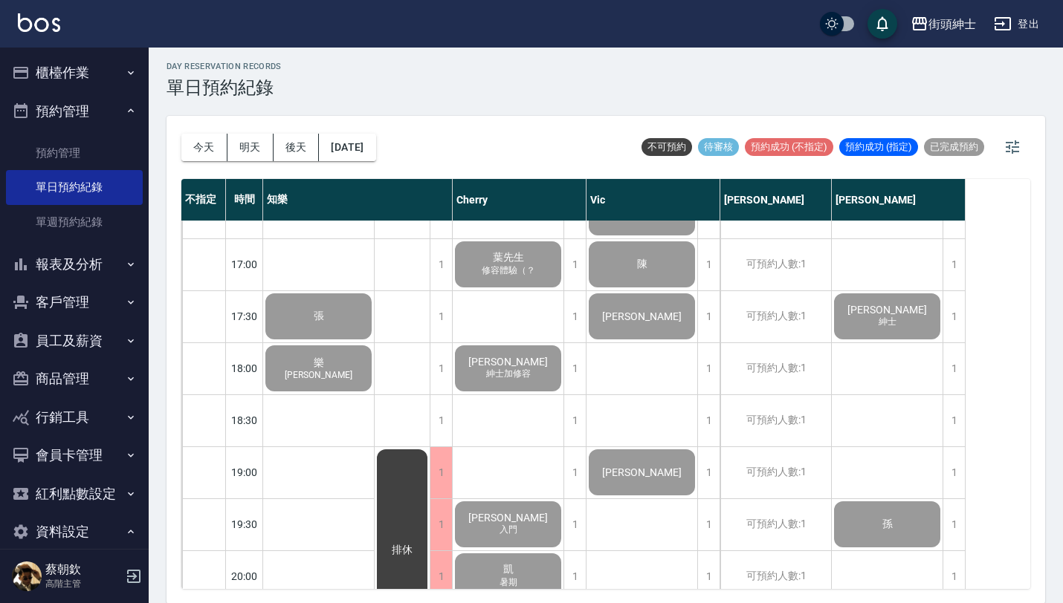
scroll to position [817, 0]
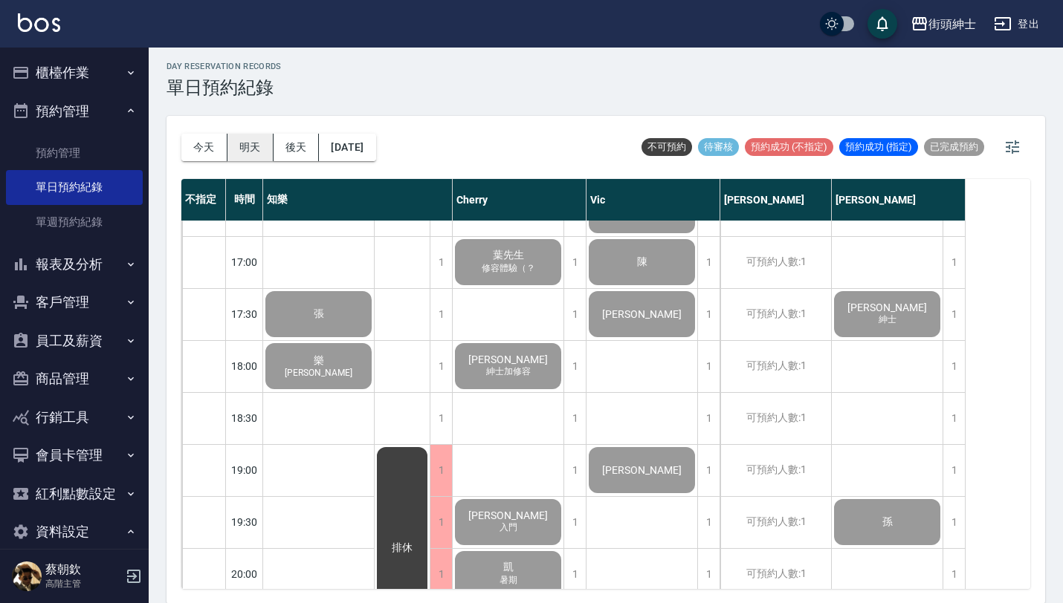
click at [245, 147] on button "明天" at bounding box center [250, 147] width 46 height 27
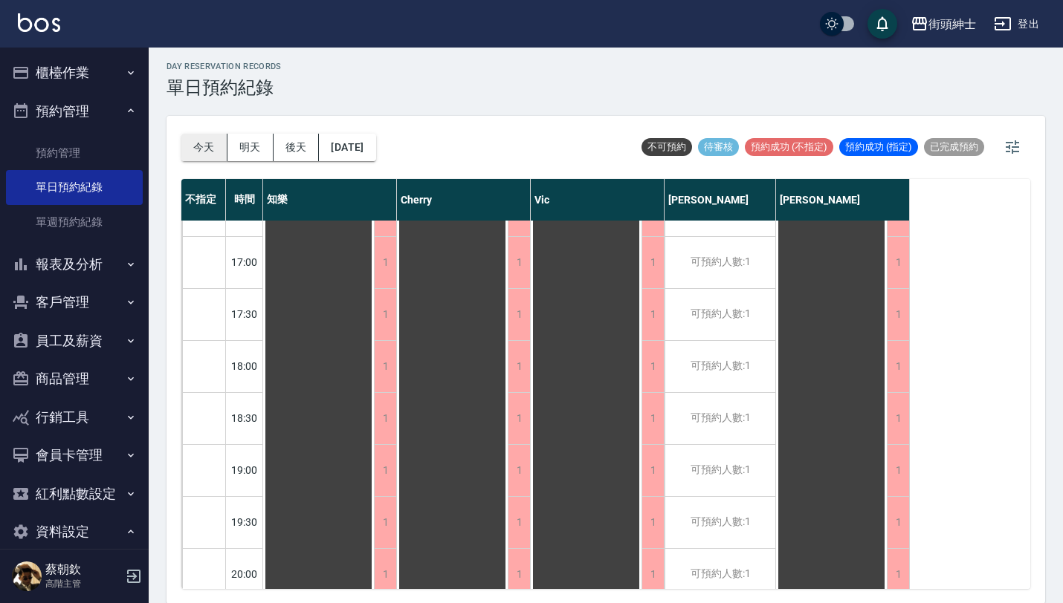
click at [203, 149] on button "今天" at bounding box center [204, 147] width 46 height 27
